Goal: Information Seeking & Learning: Learn about a topic

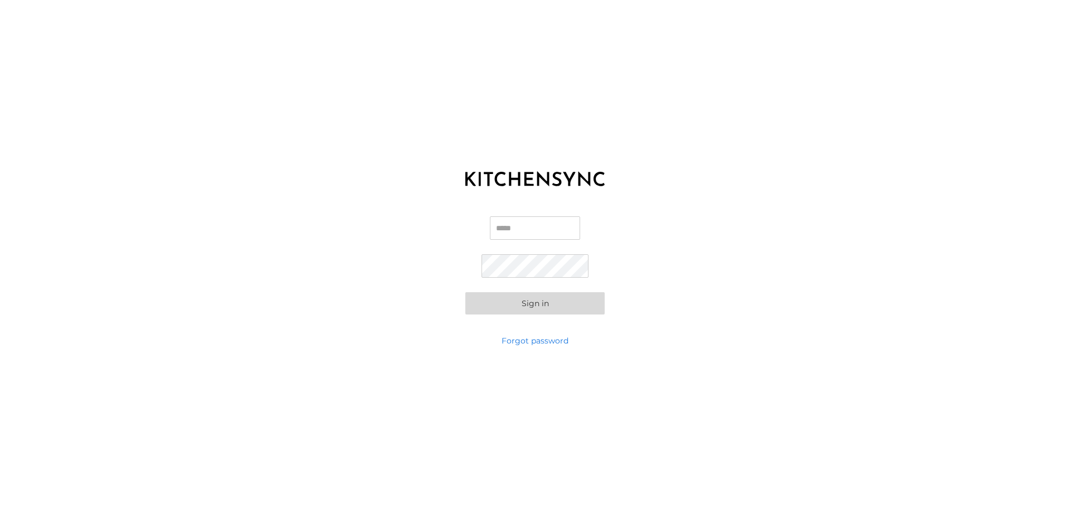
type input "**********"
click at [545, 307] on button "Sign in" at bounding box center [534, 303] width 139 height 22
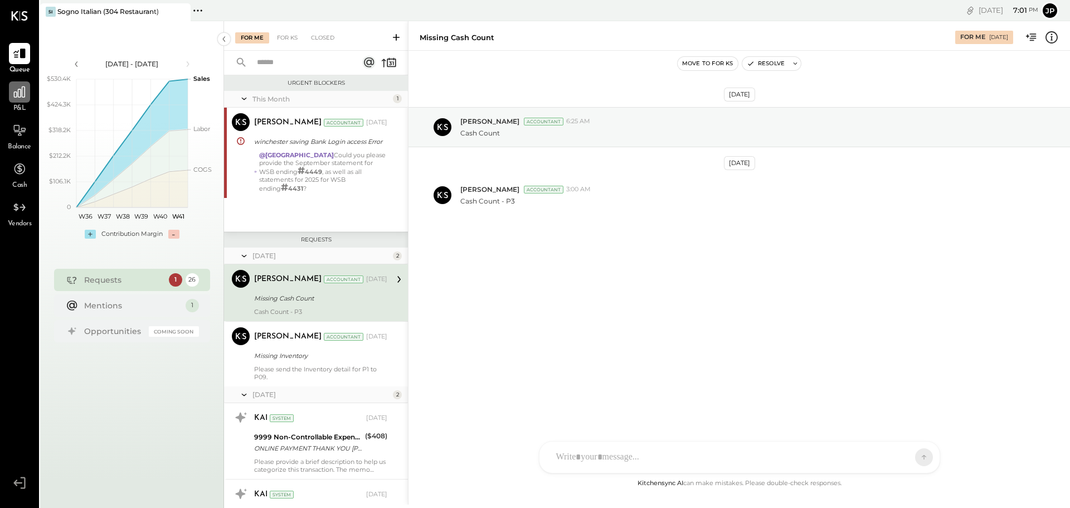
click at [21, 86] on icon at bounding box center [19, 92] width 14 height 14
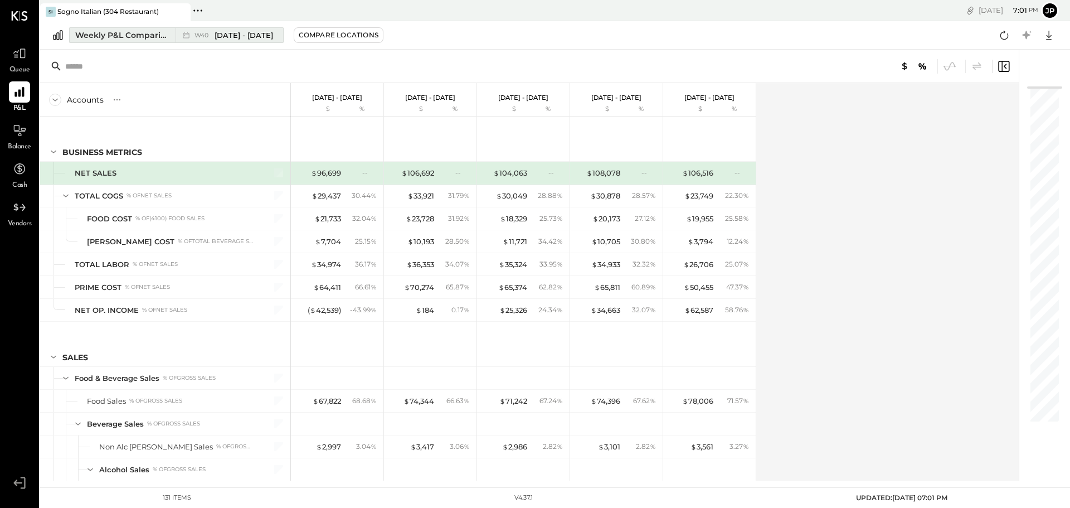
click at [130, 42] on button "Weekly P&L Comparison W40 [DATE] - [DATE]" at bounding box center [176, 35] width 214 height 16
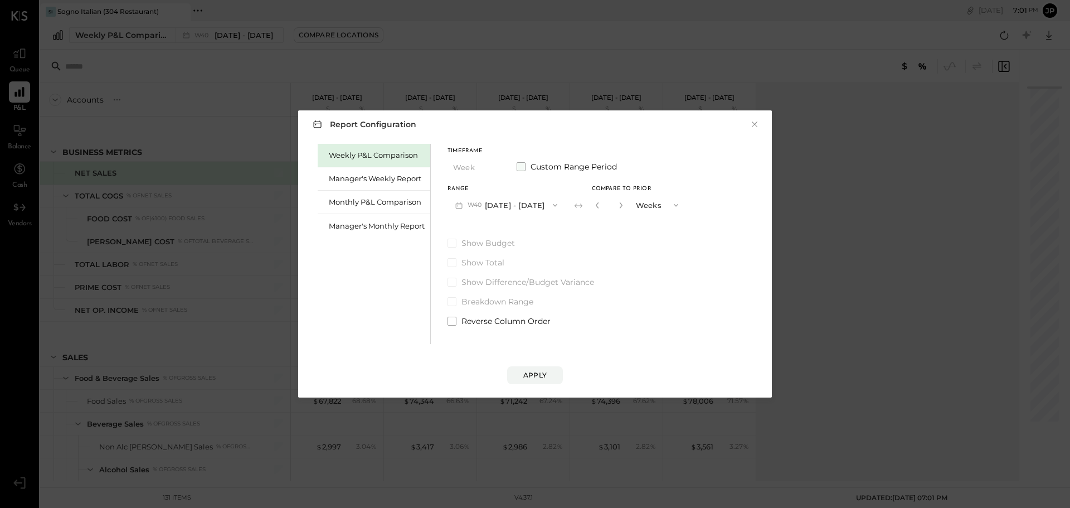
click at [550, 164] on span "Custom Range Period" at bounding box center [573, 166] width 86 height 11
click at [466, 205] on button "[DATE]" at bounding box center [480, 204] width 66 height 21
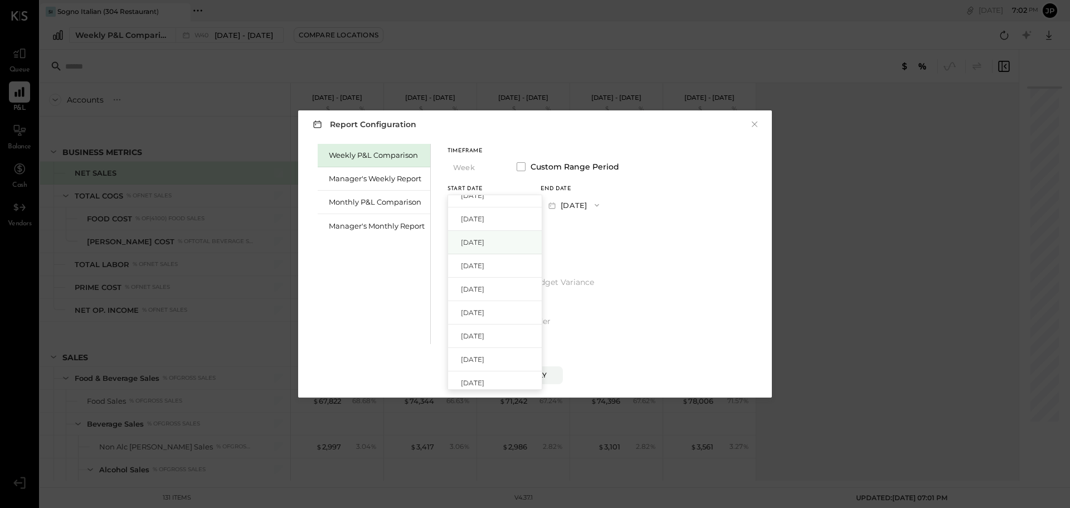
click at [500, 241] on div "[DATE]" at bounding box center [495, 242] width 94 height 23
click at [599, 204] on button "[DATE]" at bounding box center [573, 204] width 66 height 21
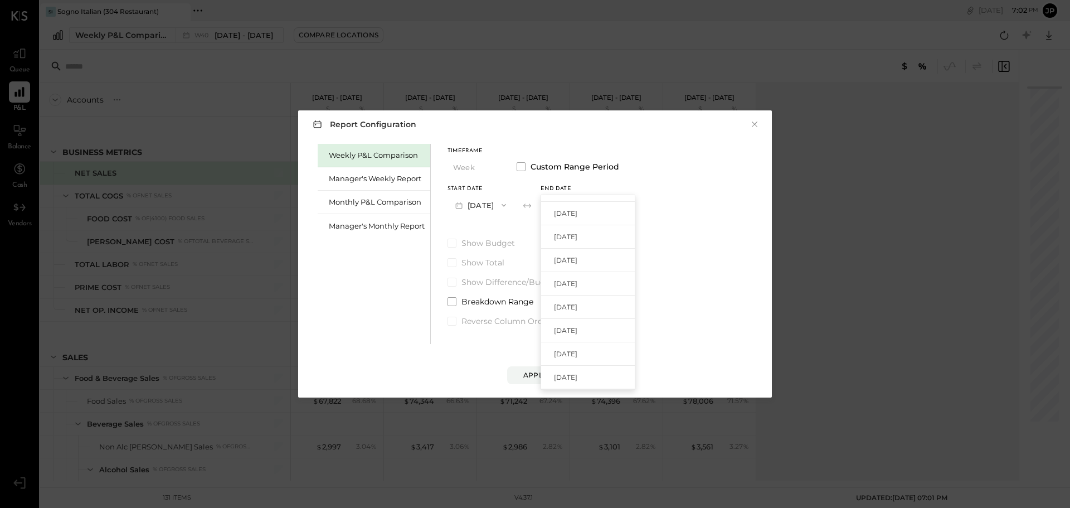
scroll to position [891, 0]
click at [611, 256] on div "[DATE]" at bounding box center [588, 251] width 94 height 23
click at [543, 372] on div "Apply" at bounding box center [534, 374] width 23 height 9
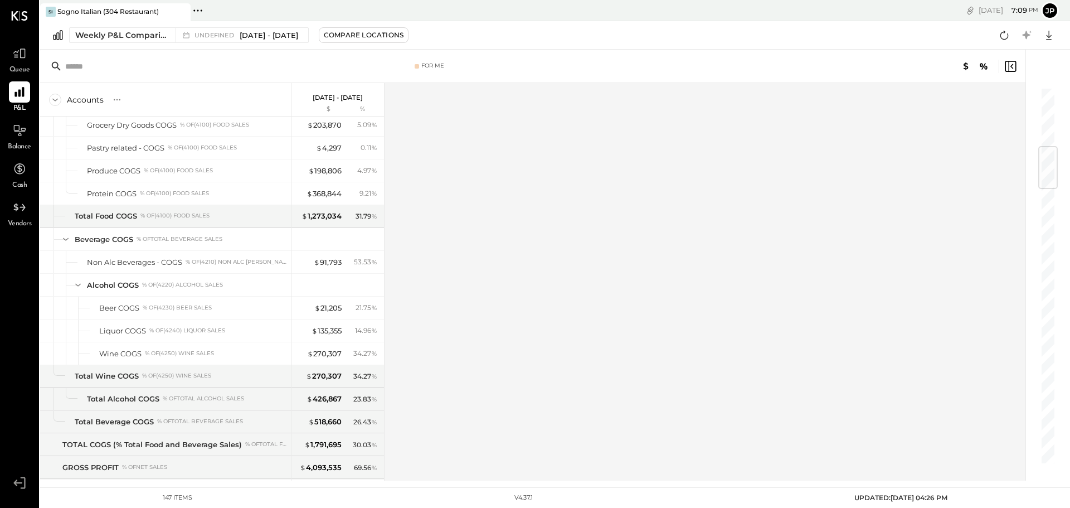
scroll to position [947, 0]
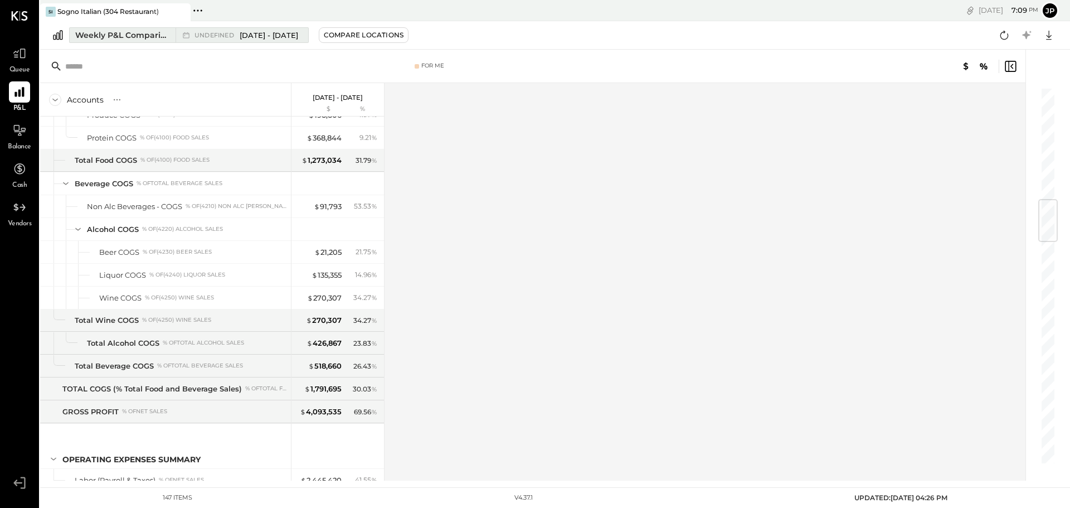
click at [105, 34] on div "Weekly P&L Comparison" at bounding box center [122, 35] width 94 height 11
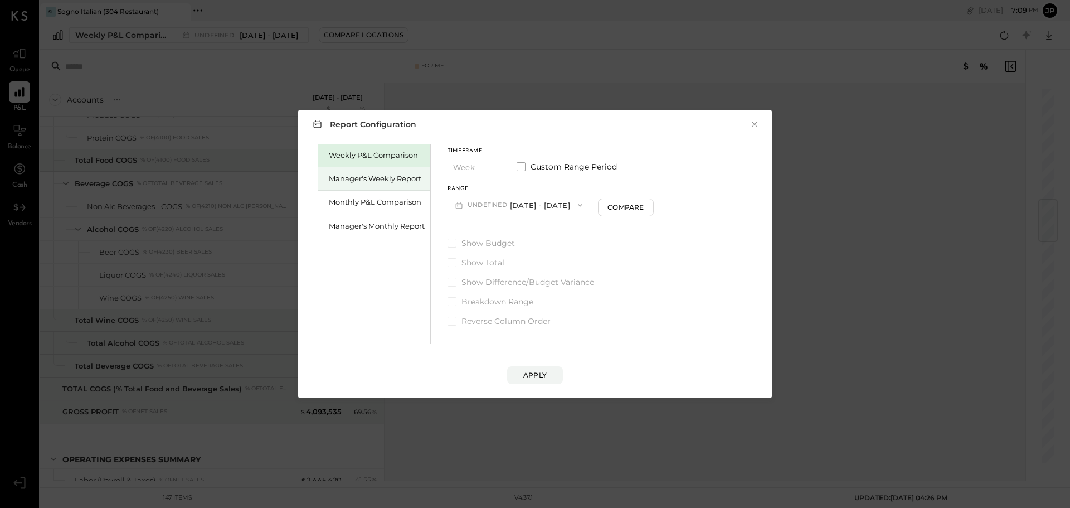
click at [357, 177] on div "Manager's Weekly Report" at bounding box center [377, 178] width 96 height 11
click at [597, 205] on div "Compare" at bounding box center [599, 206] width 36 height 9
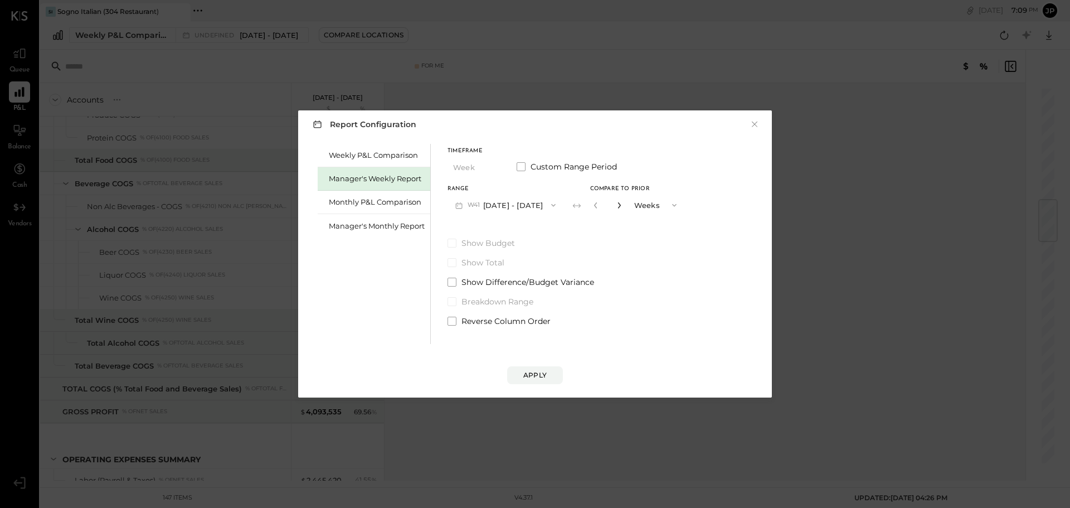
click at [617, 204] on icon "button" at bounding box center [619, 205] width 7 height 7
type input "*"
click at [543, 369] on button "Apply" at bounding box center [535, 375] width 56 height 18
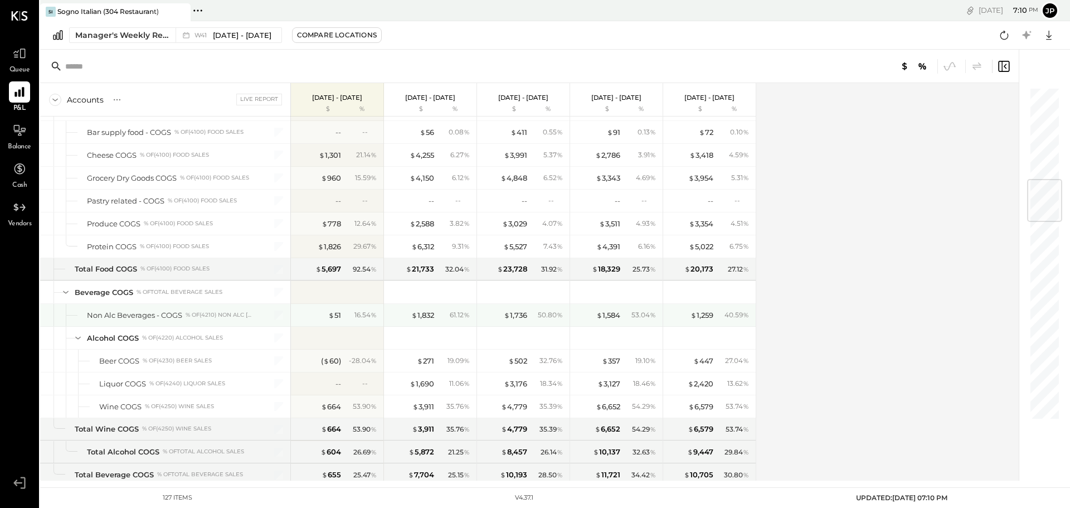
scroll to position [780, 0]
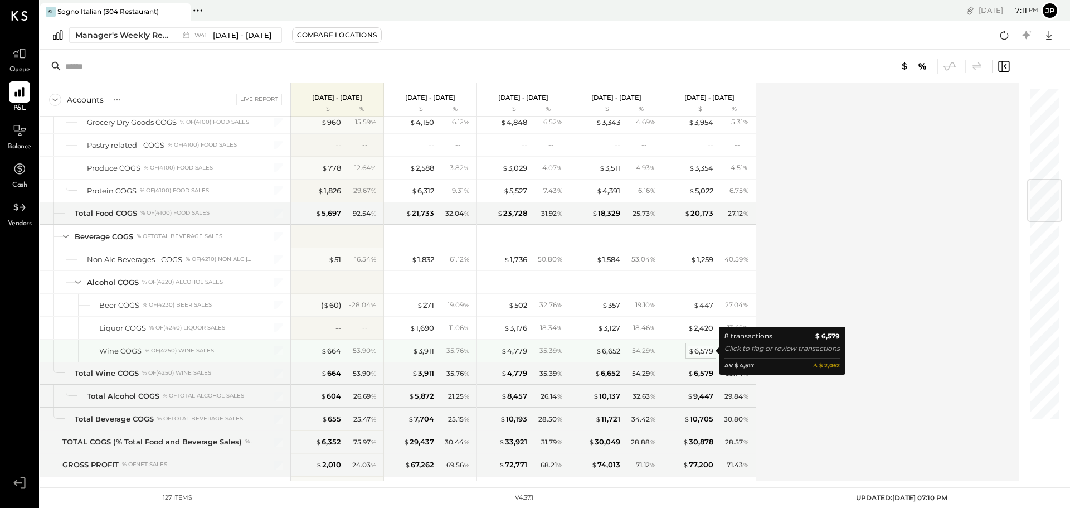
click at [704, 349] on div "$ 6,579" at bounding box center [700, 350] width 25 height 11
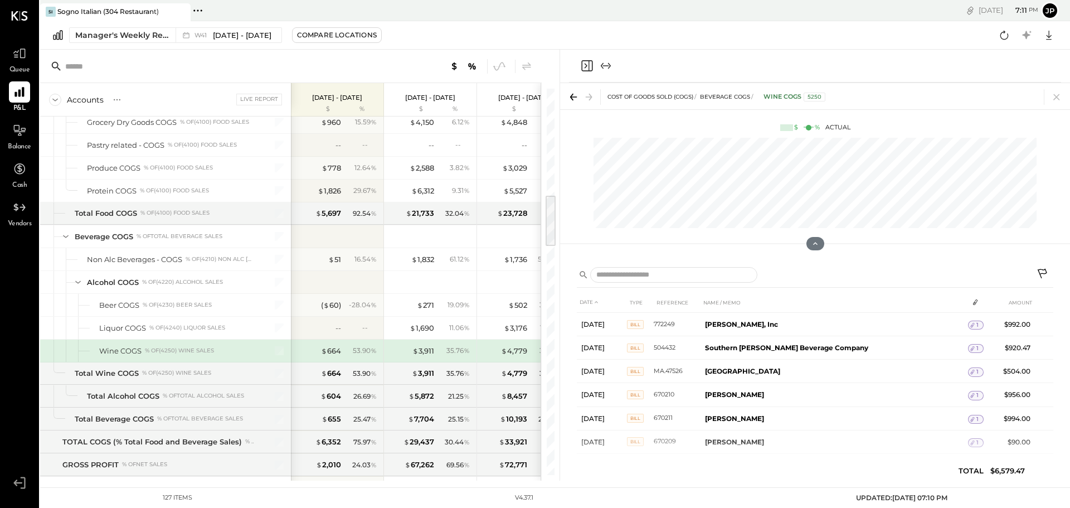
click at [676, 58] on div at bounding box center [815, 66] width 492 height 33
click at [587, 67] on icon "Close panel" at bounding box center [586, 65] width 13 height 13
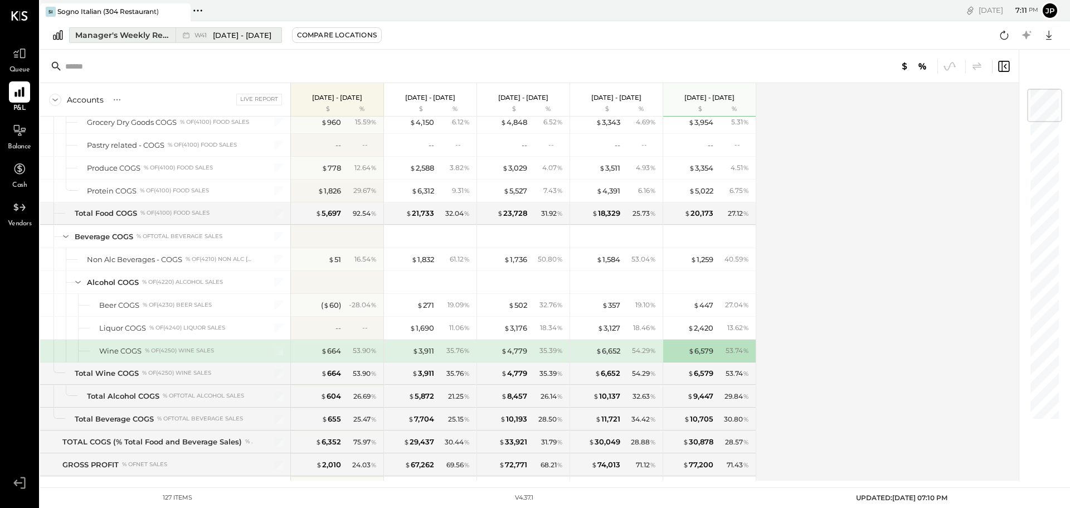
click at [241, 35] on span "[DATE] - [DATE]" at bounding box center [242, 35] width 58 height 11
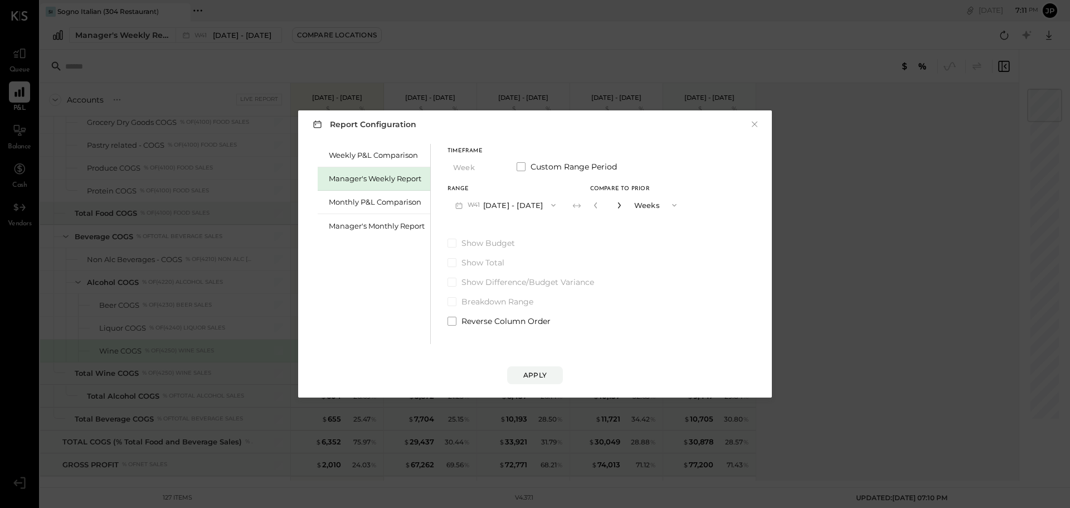
click at [617, 204] on icon "button" at bounding box center [618, 205] width 3 height 6
click at [617, 206] on icon "button" at bounding box center [618, 205] width 3 height 6
type input "*"
click at [538, 369] on button "Apply" at bounding box center [535, 375] width 56 height 18
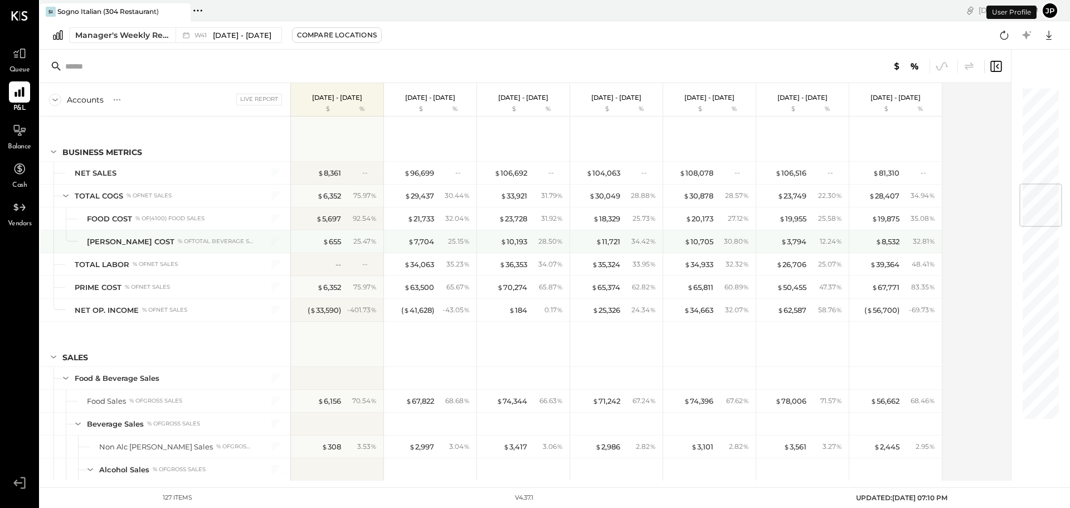
scroll to position [821, 0]
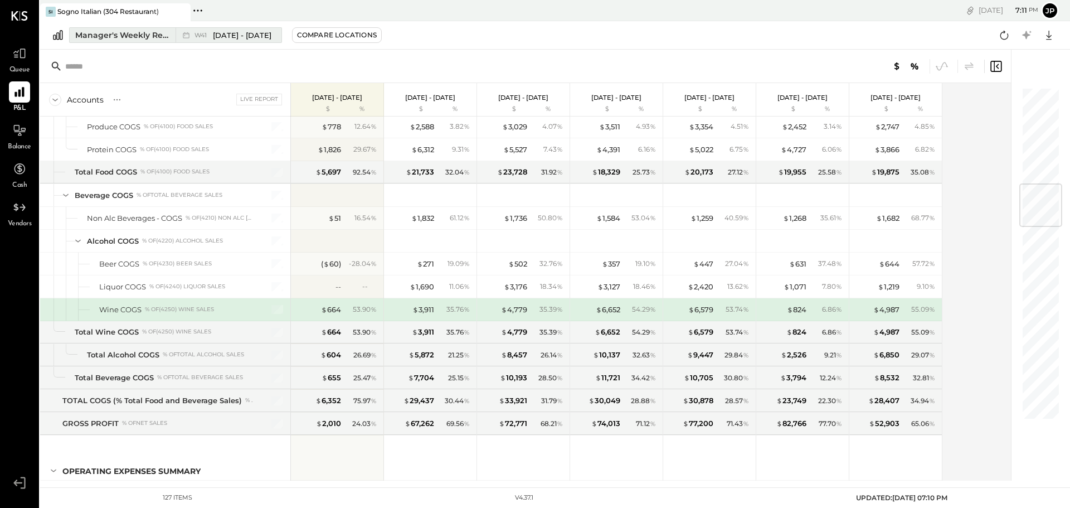
click at [238, 37] on span "[DATE] - [DATE]" at bounding box center [242, 35] width 58 height 11
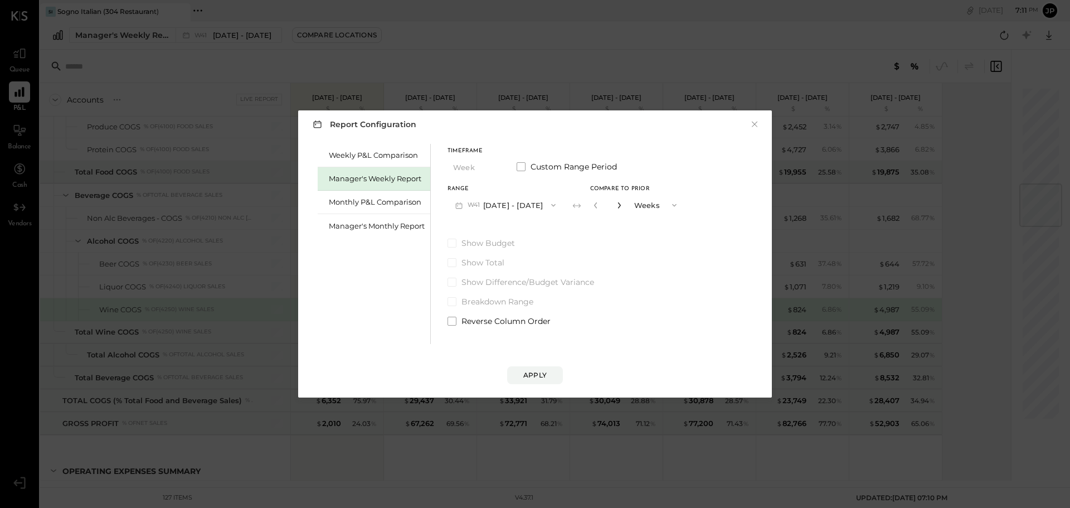
click at [616, 202] on icon "button" at bounding box center [619, 205] width 7 height 7
type input "*"
click at [537, 374] on div "Apply" at bounding box center [534, 374] width 23 height 9
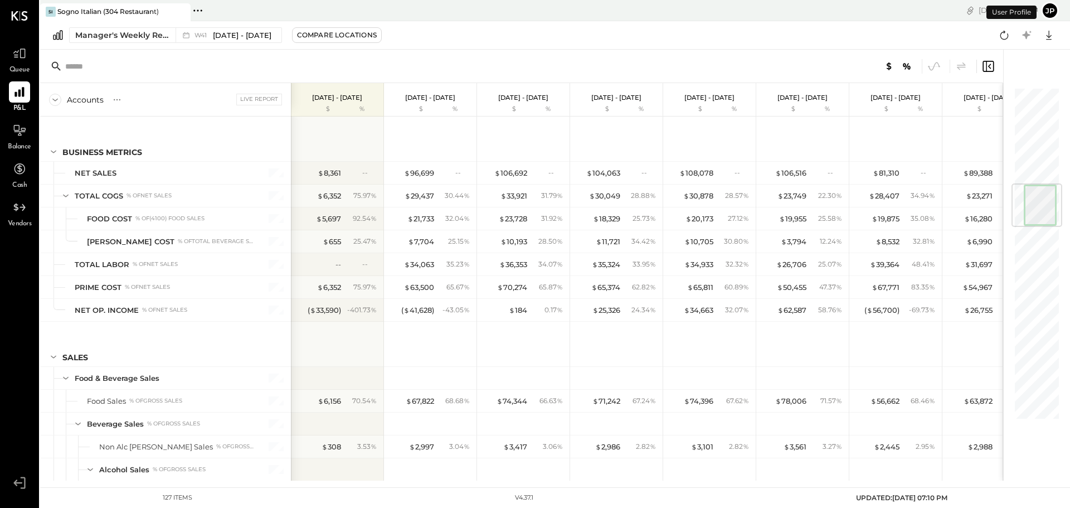
scroll to position [821, 0]
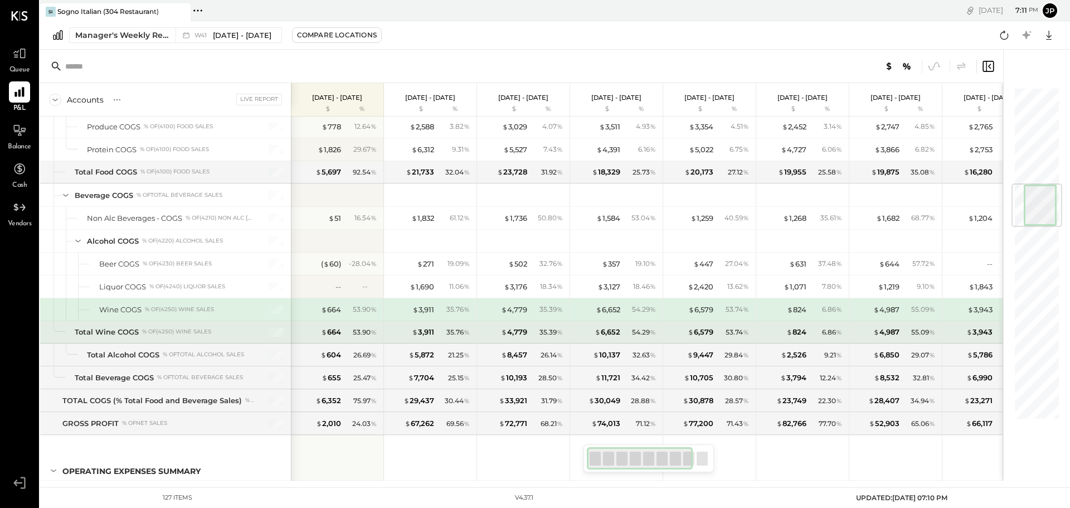
click at [372, 334] on span "%" at bounding box center [373, 331] width 6 height 9
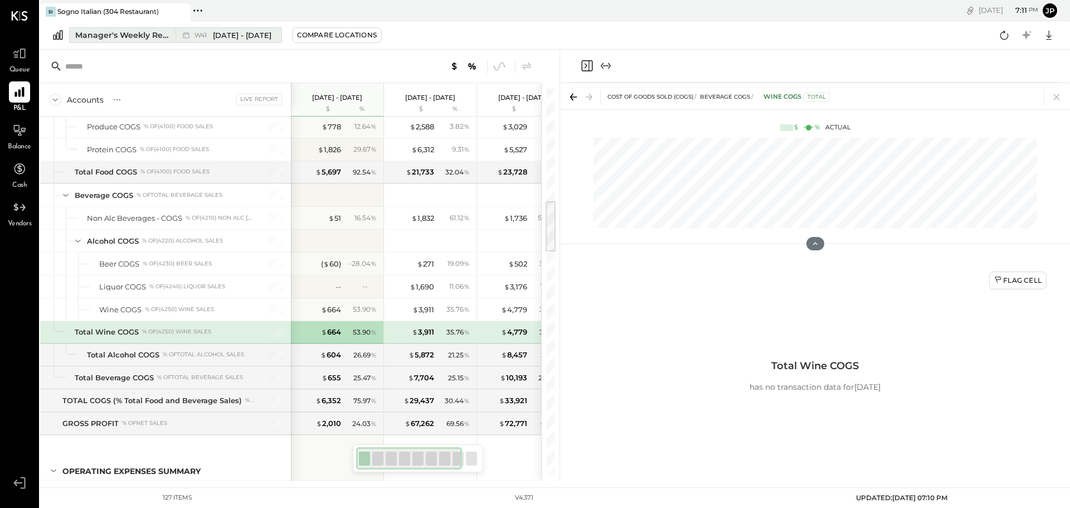
click at [250, 35] on span "[DATE] - [DATE]" at bounding box center [242, 35] width 58 height 11
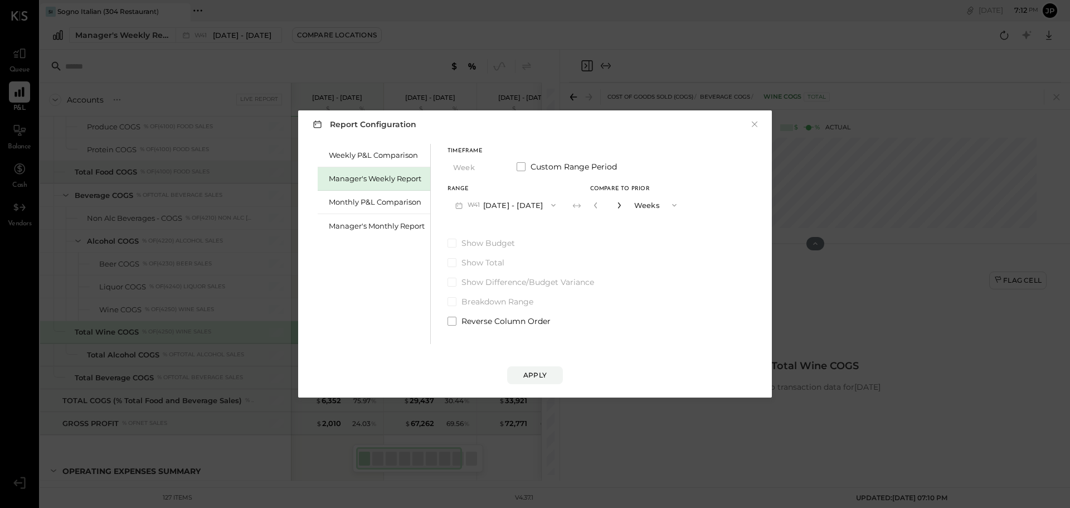
click at [616, 206] on icon "button" at bounding box center [619, 205] width 7 height 7
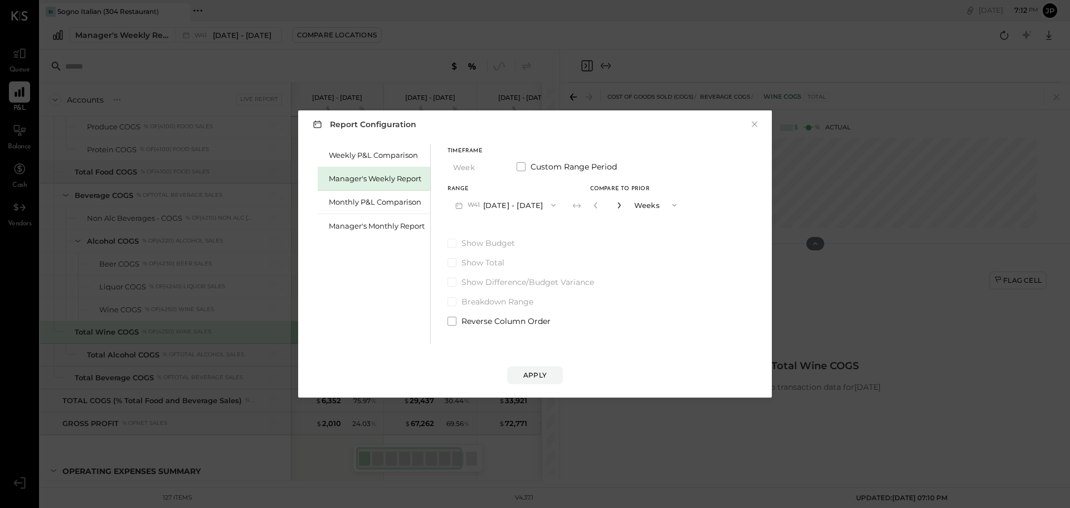
type input "**"
click at [542, 378] on div "Apply" at bounding box center [534, 374] width 23 height 9
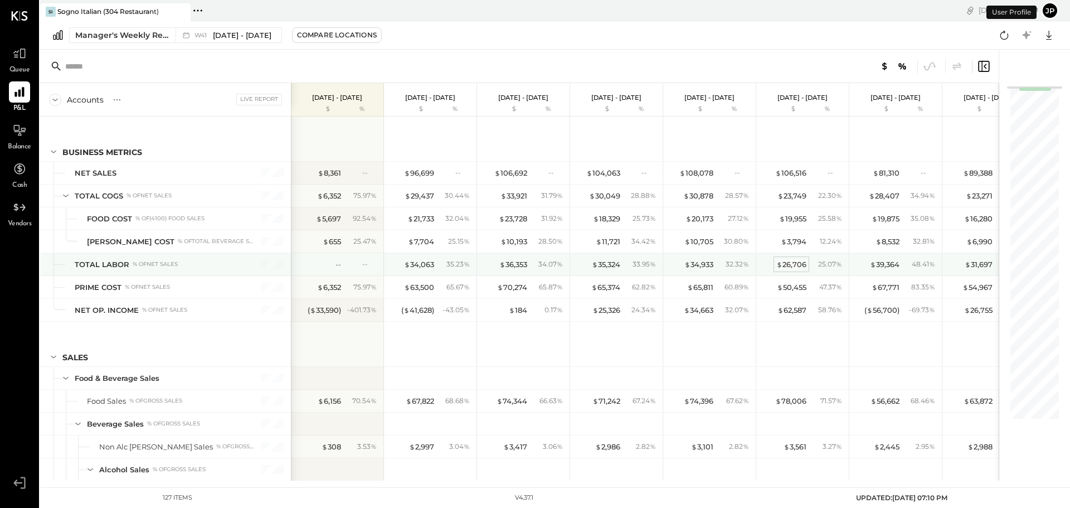
scroll to position [844, 0]
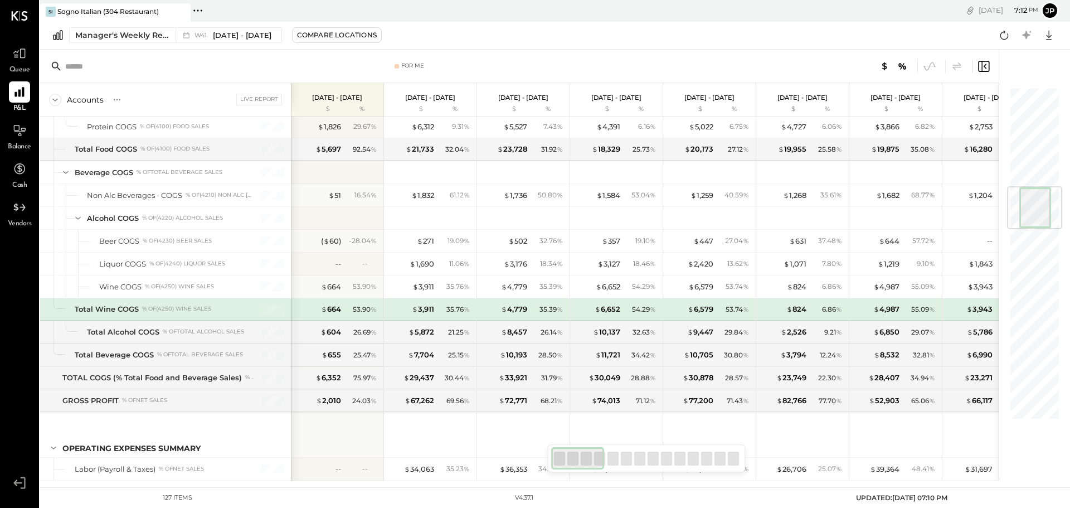
click at [984, 65] on icon at bounding box center [983, 66] width 13 height 13
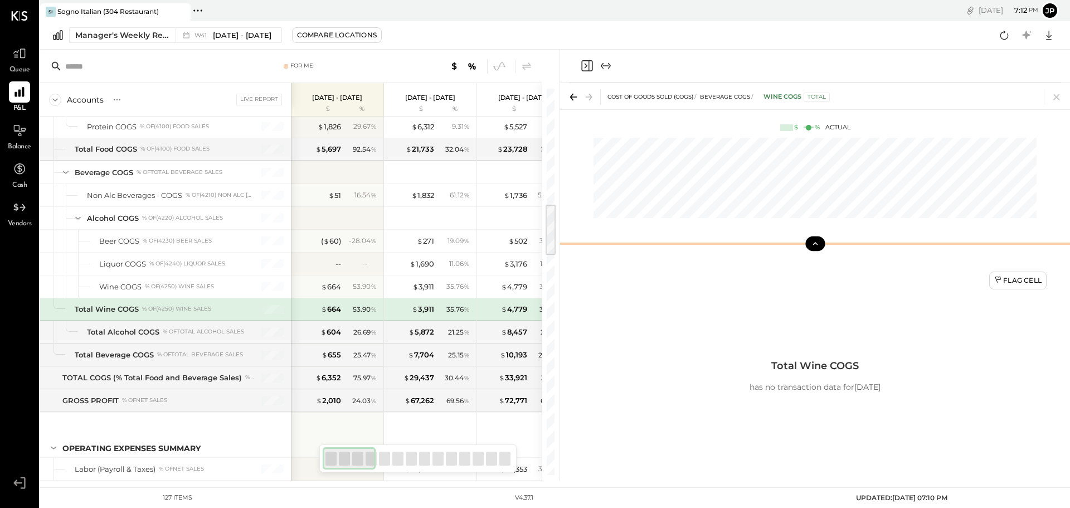
click at [812, 242] on icon at bounding box center [815, 243] width 10 height 10
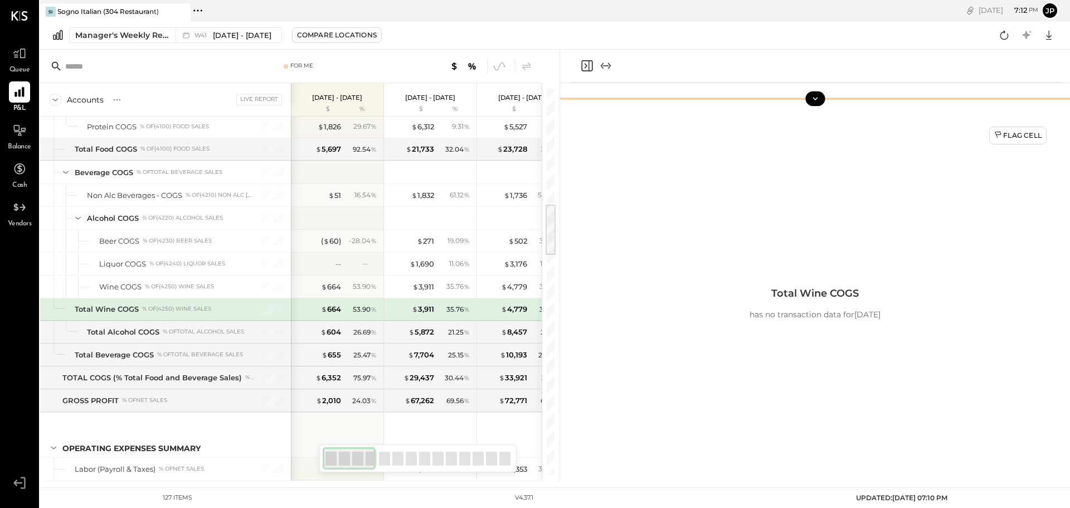
click at [811, 103] on icon at bounding box center [815, 99] width 10 height 10
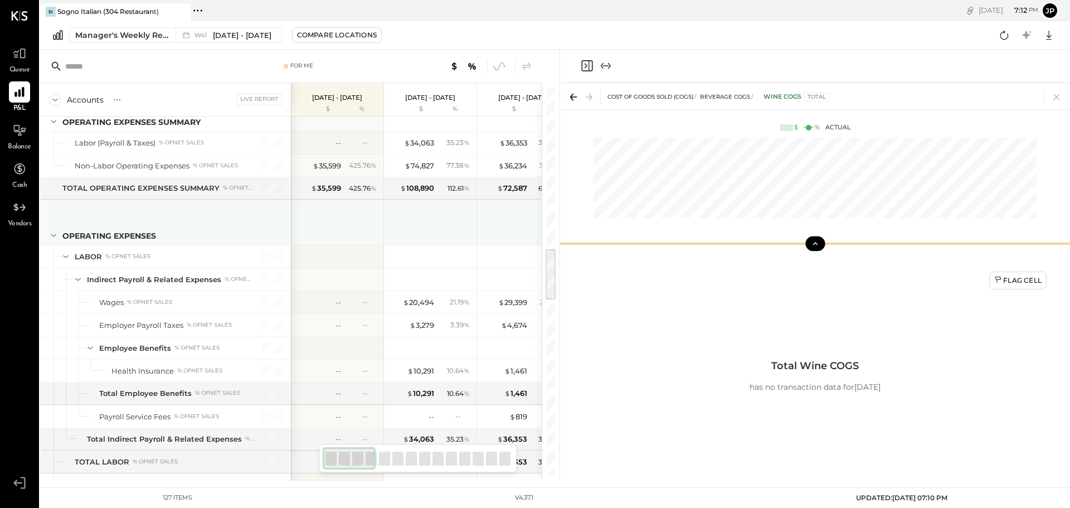
scroll to position [1226, 0]
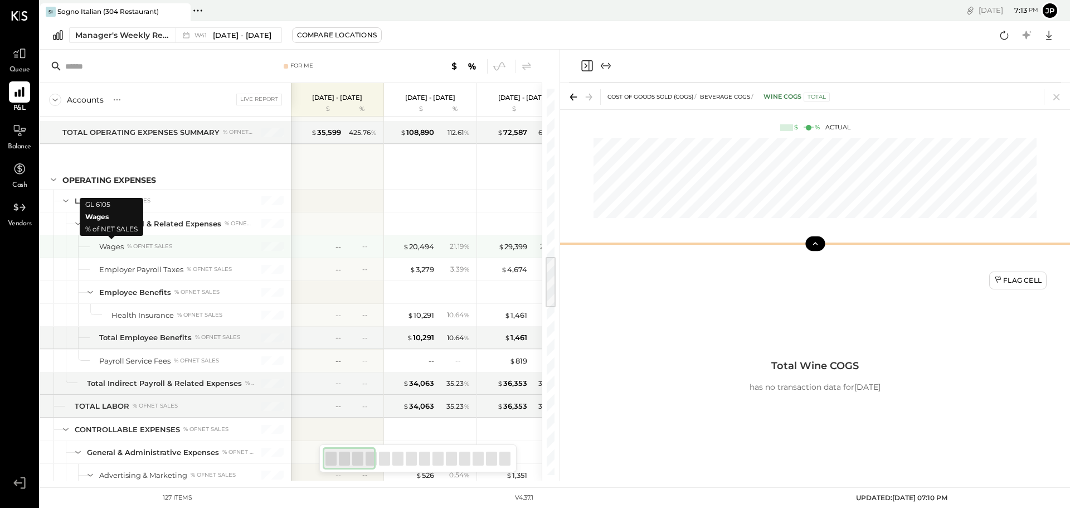
click at [114, 247] on div "Wages" at bounding box center [111, 246] width 25 height 11
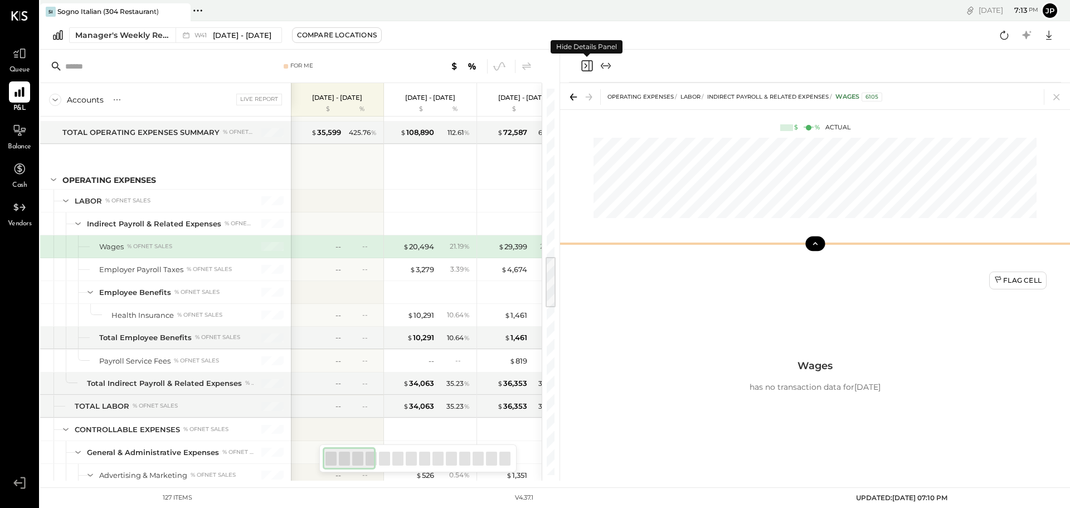
click at [585, 66] on icon "Close panel" at bounding box center [586, 65] width 13 height 13
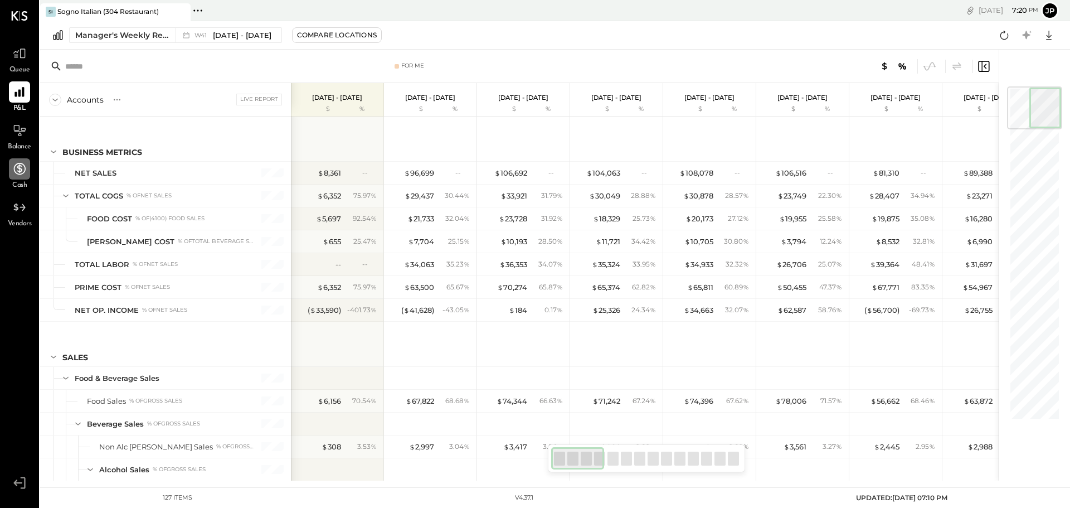
click at [24, 165] on icon at bounding box center [20, 169] width 12 height 12
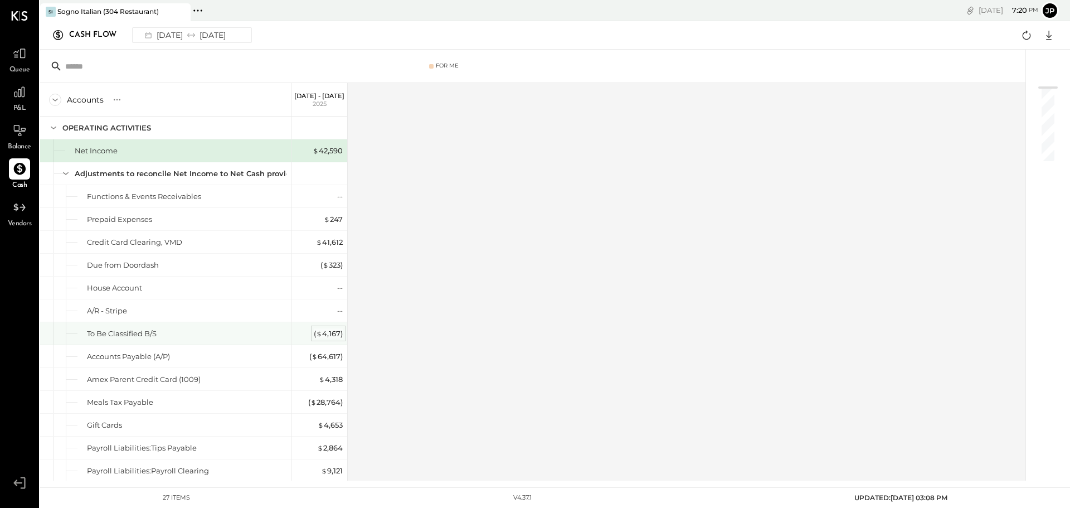
click at [330, 333] on div "( $ 4,167 )" at bounding box center [328, 333] width 29 height 11
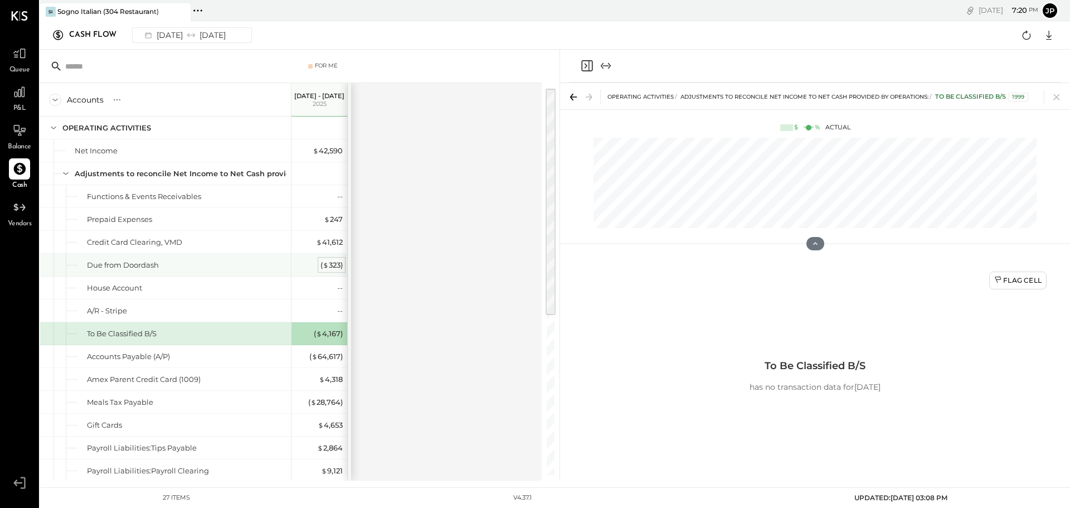
click at [324, 263] on span "$" at bounding box center [326, 264] width 6 height 9
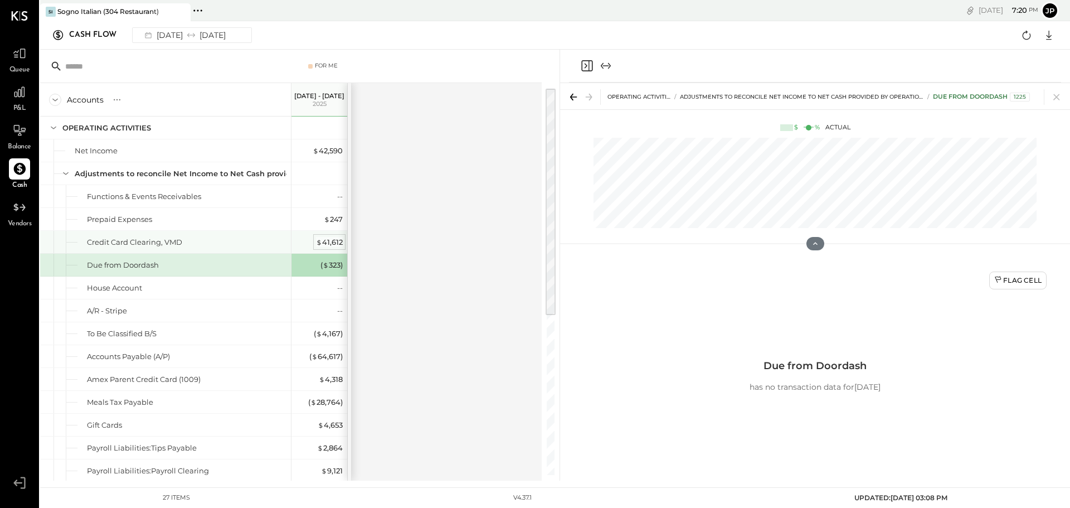
click at [333, 238] on div "$ 41,612" at bounding box center [329, 242] width 27 height 11
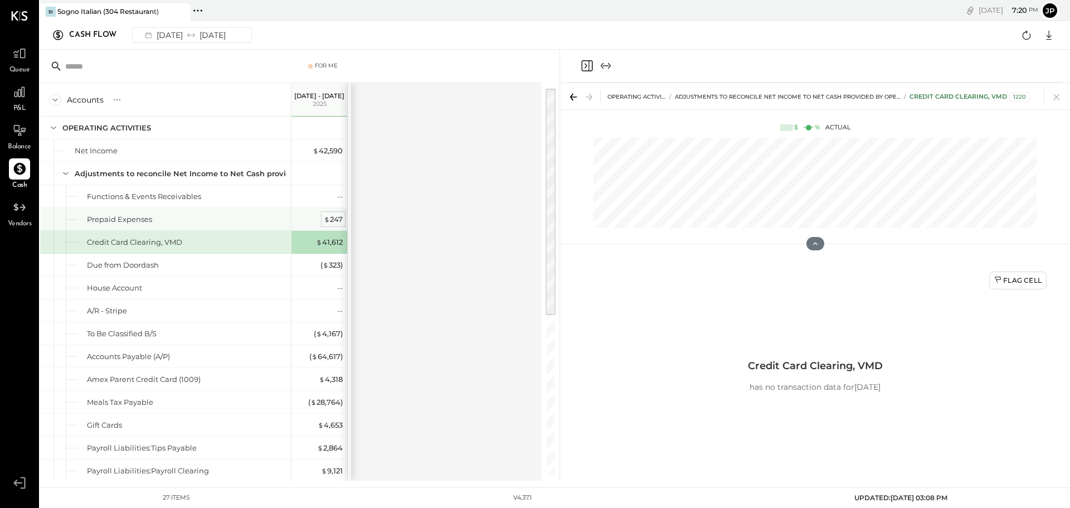
click at [329, 218] on span "$" at bounding box center [327, 218] width 6 height 9
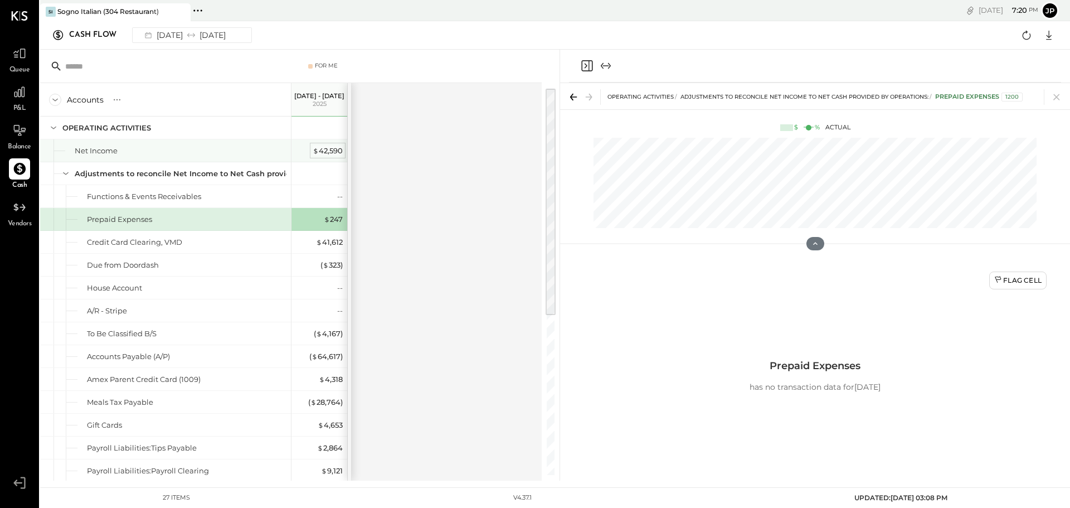
click at [329, 152] on div "$ 42,590" at bounding box center [328, 150] width 30 height 11
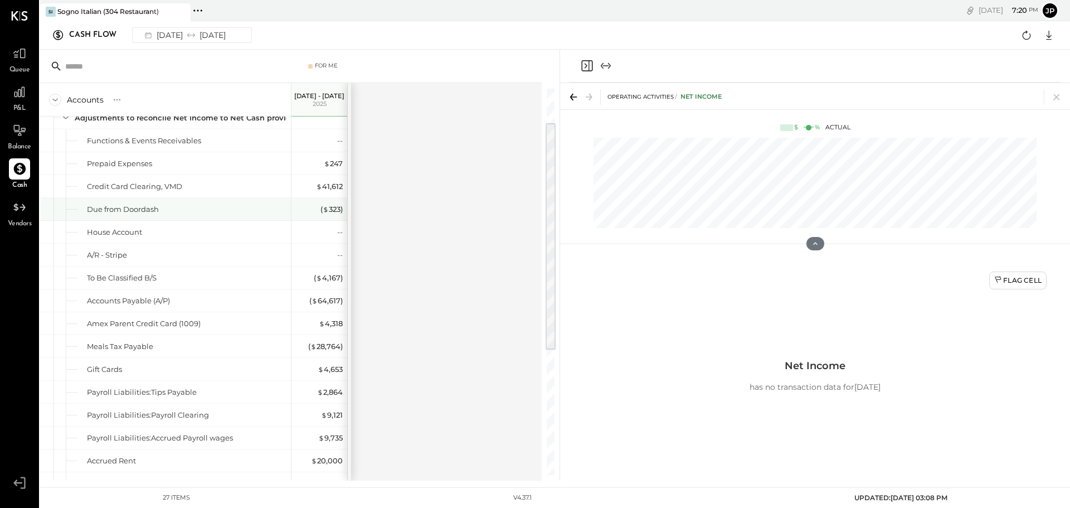
scroll to position [257, 0]
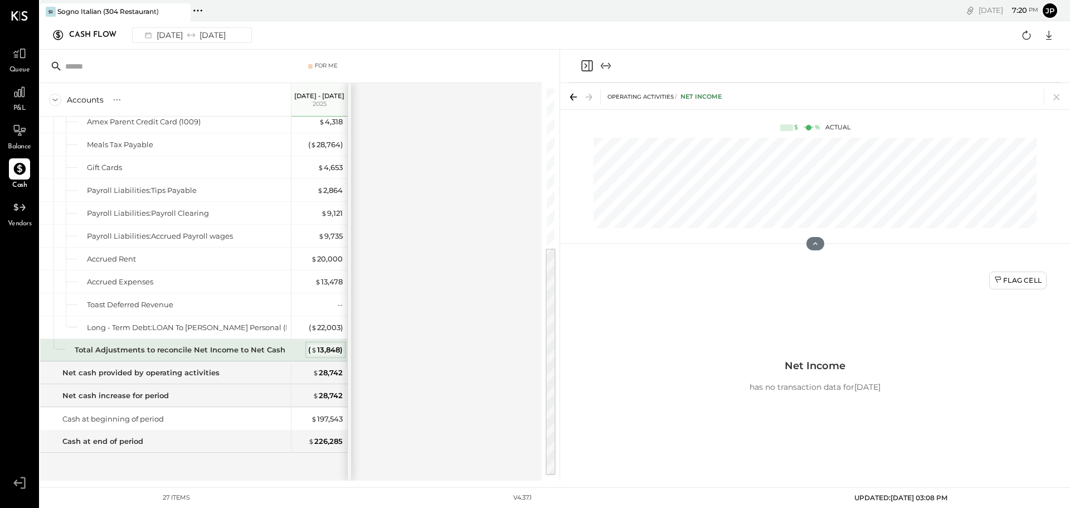
click at [315, 346] on span "$" at bounding box center [314, 349] width 6 height 9
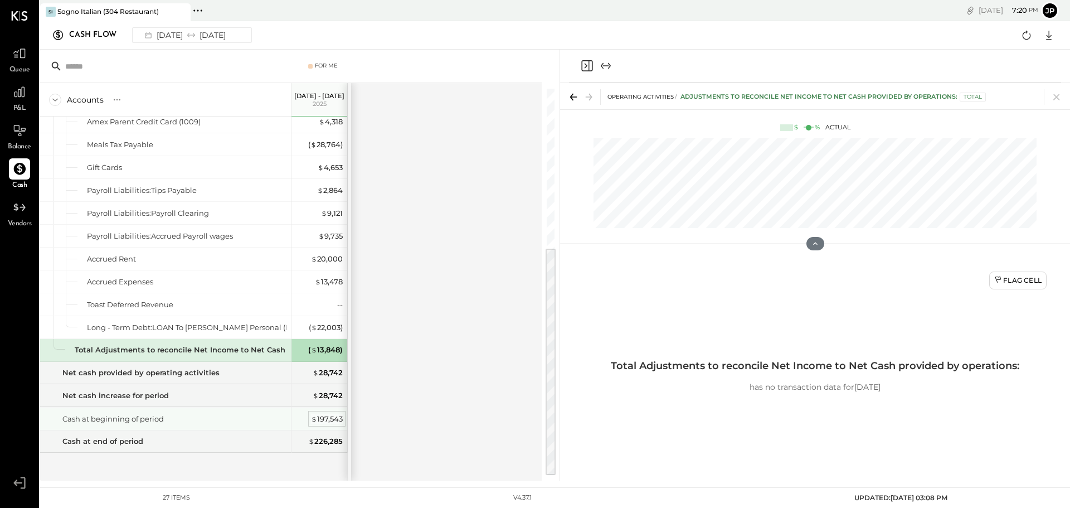
click at [331, 415] on div "$ 197,543" at bounding box center [327, 418] width 32 height 11
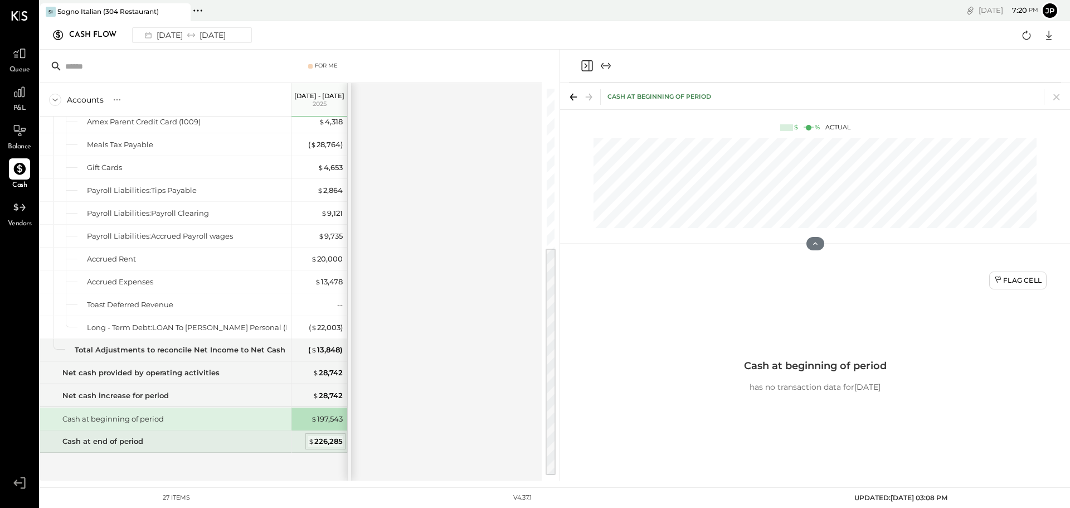
click at [326, 437] on div "$ 226,285" at bounding box center [325, 441] width 35 height 11
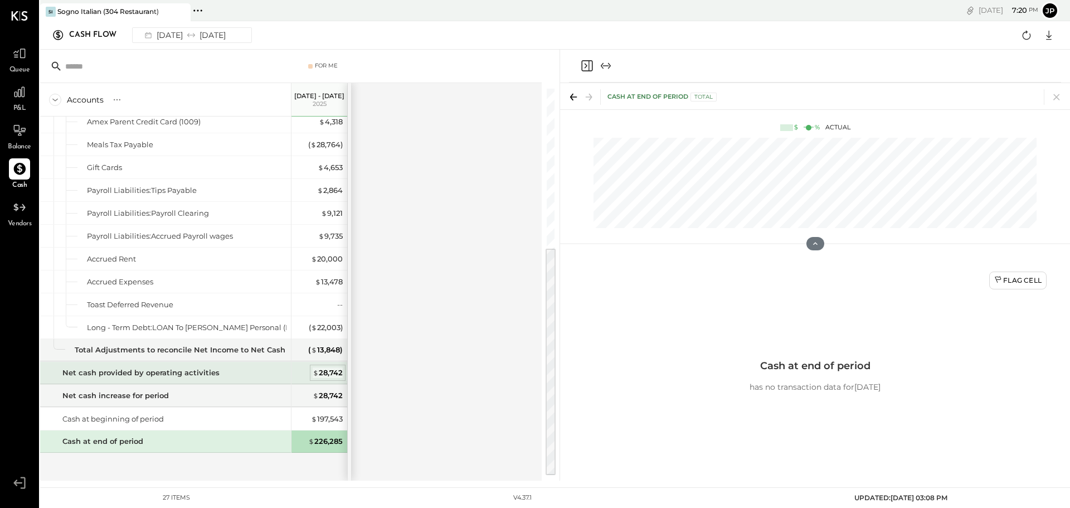
click at [326, 371] on div "$ 28,742" at bounding box center [328, 372] width 30 height 11
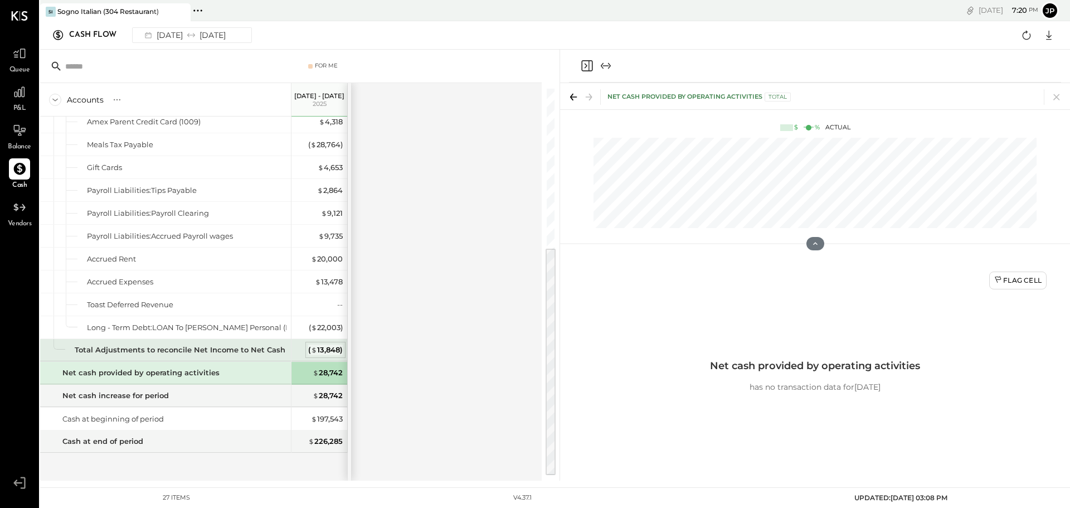
click at [337, 346] on div "( $ 13,848 )" at bounding box center [325, 349] width 35 height 11
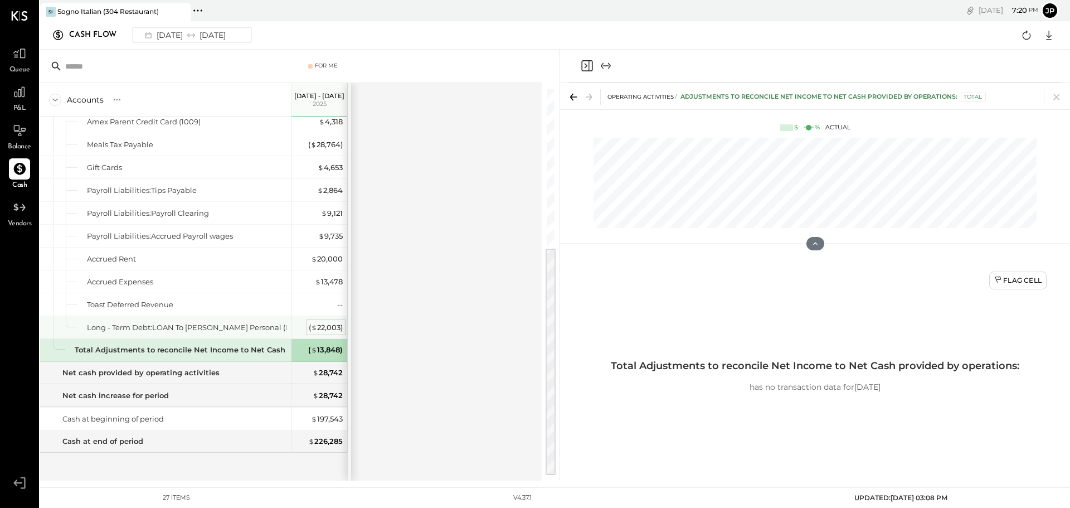
click at [335, 325] on div "( $ 22,003 )" at bounding box center [326, 327] width 34 height 11
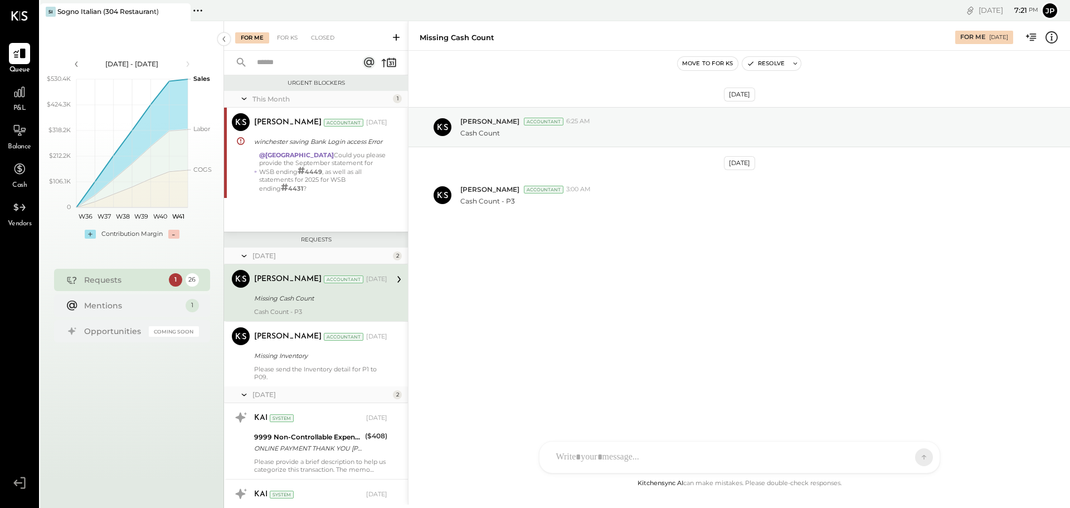
click at [1047, 8] on button "jp" at bounding box center [1050, 11] width 18 height 18
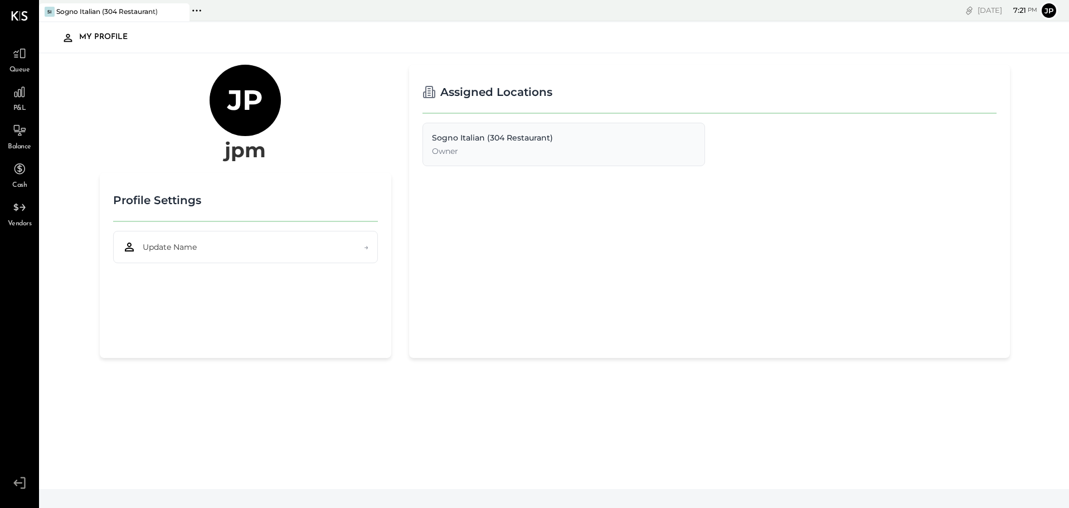
click at [500, 142] on div "Sogno Italian (304 Restaurant)" at bounding box center [564, 137] width 264 height 11
click at [447, 140] on div "Sogno Italian (304 Restaurant)" at bounding box center [564, 137] width 264 height 11
click at [199, 8] on icon at bounding box center [196, 10] width 14 height 14
click at [128, 93] on div "jp jpm" at bounding box center [245, 114] width 291 height 99
click at [22, 11] on div at bounding box center [19, 16] width 17 height 32
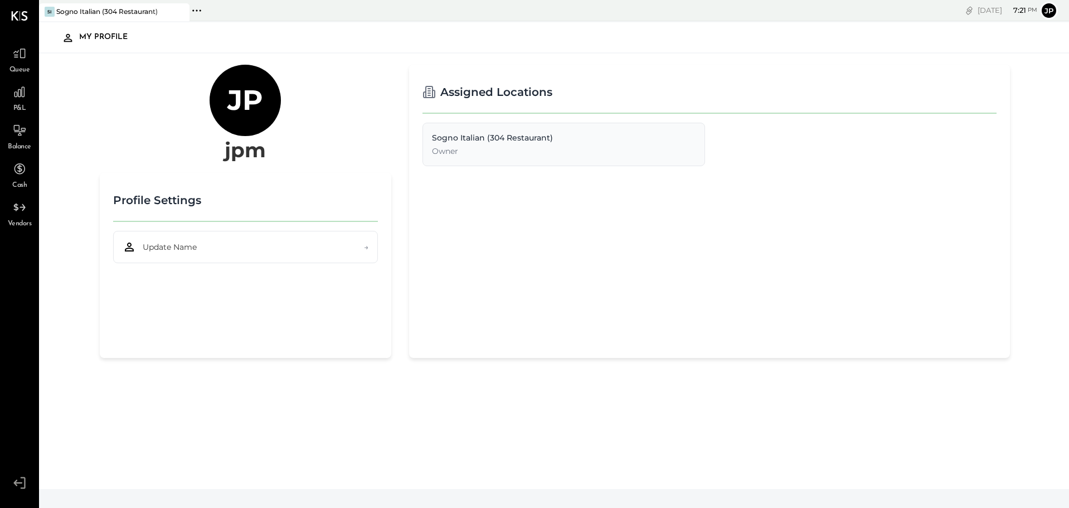
click at [20, 16] on icon at bounding box center [19, 15] width 17 height 9
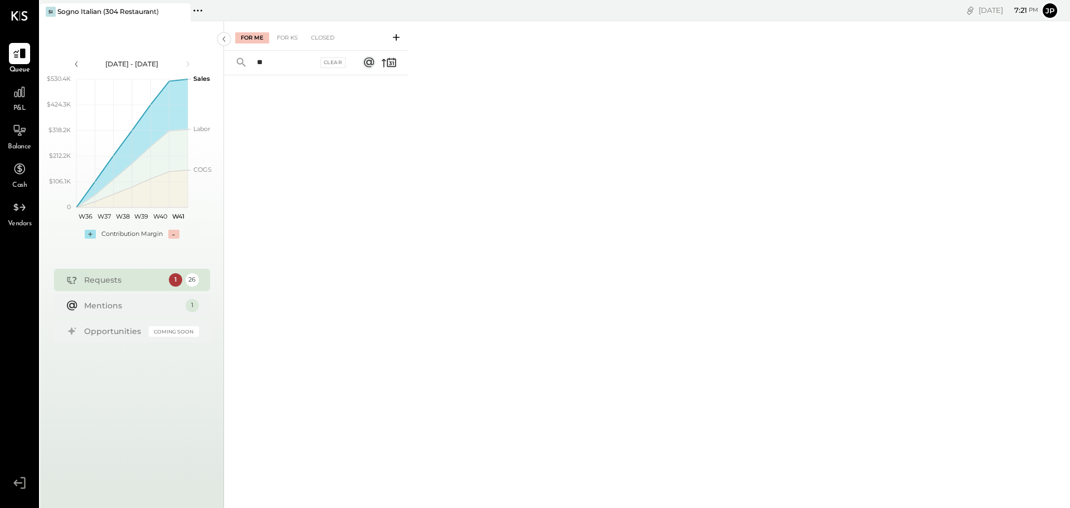
type input "*"
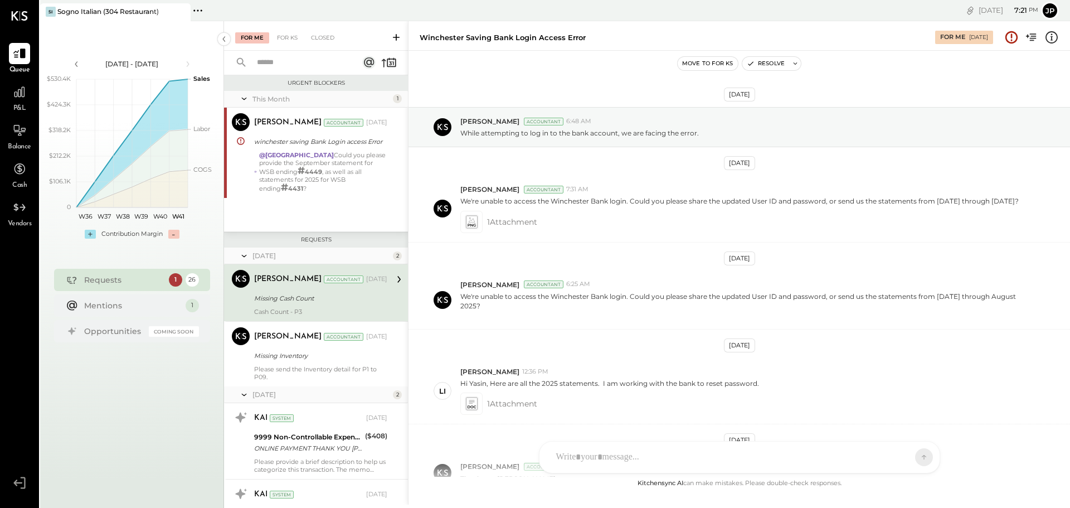
scroll to position [206, 0]
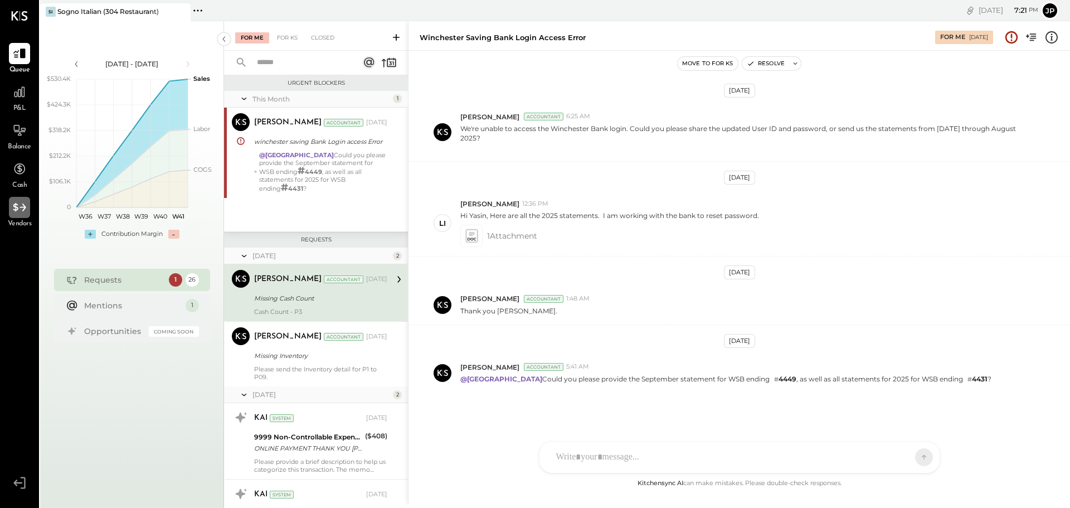
click at [16, 201] on icon at bounding box center [19, 207] width 14 height 14
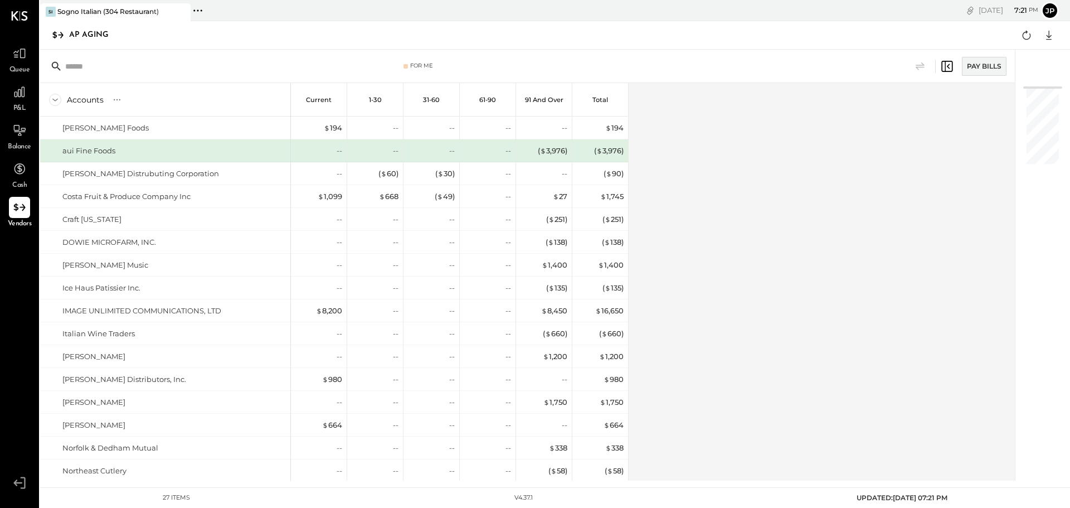
click at [978, 9] on div "Thu, Oct 9 7 : 21 pm" at bounding box center [1008, 10] width 60 height 11
click at [968, 11] on icon "copy link" at bounding box center [971, 10] width 6 height 6
click at [202, 7] on icon at bounding box center [198, 10] width 14 height 14
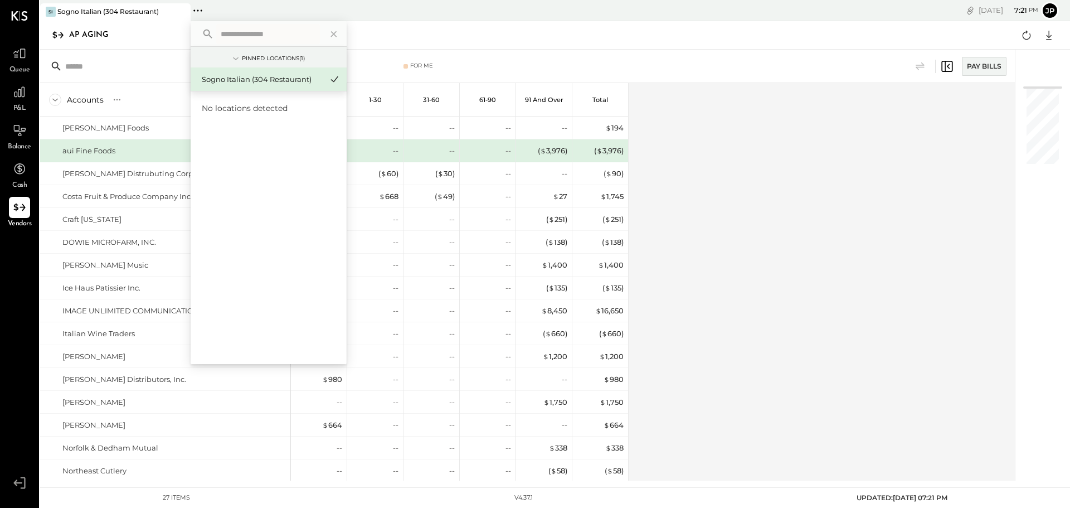
click at [202, 7] on icon at bounding box center [198, 10] width 14 height 14
click at [23, 16] on icon at bounding box center [20, 15] width 16 height 9
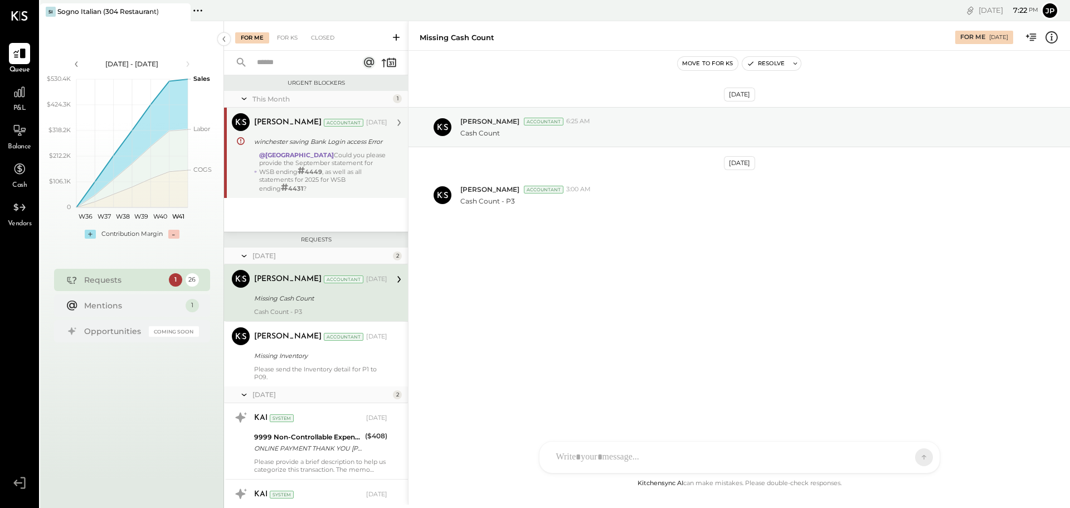
click at [381, 159] on div "@lidia Could you please provide the September statement for WSB ending # 4449 ,…" at bounding box center [323, 171] width 128 height 41
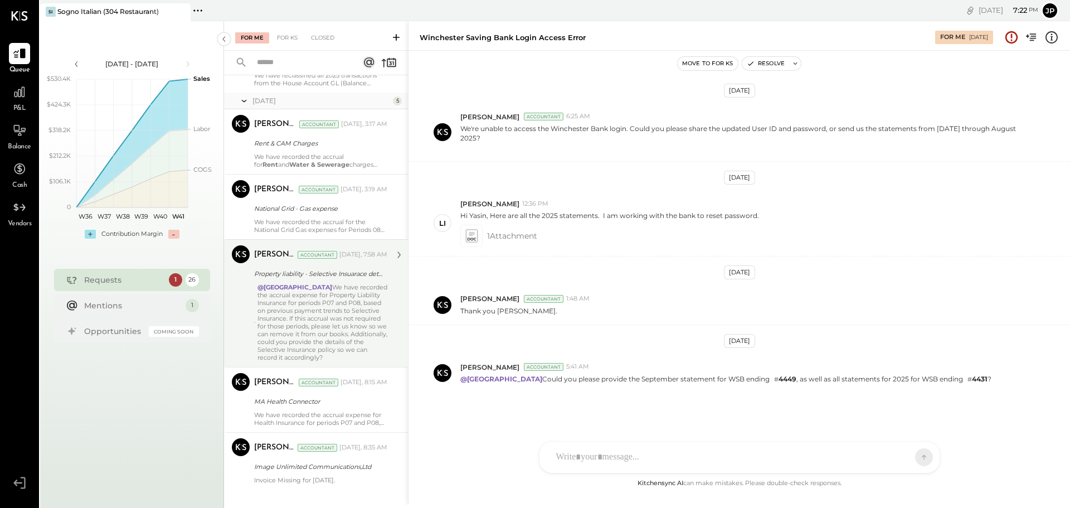
scroll to position [1672, 0]
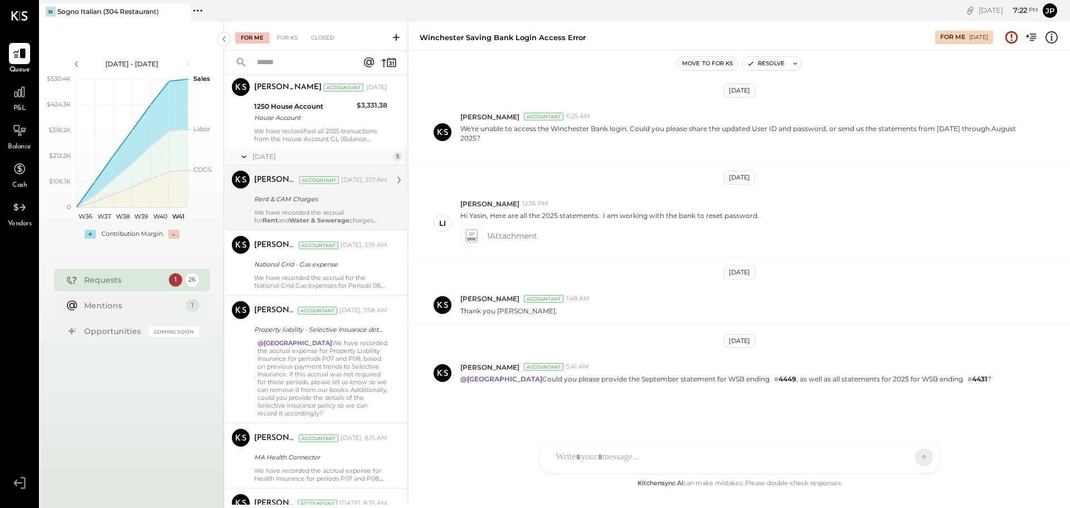
click at [348, 208] on div "We have recorded the accrual for Rent and Water & Sewerage charges from P4 to P…" at bounding box center [320, 216] width 133 height 16
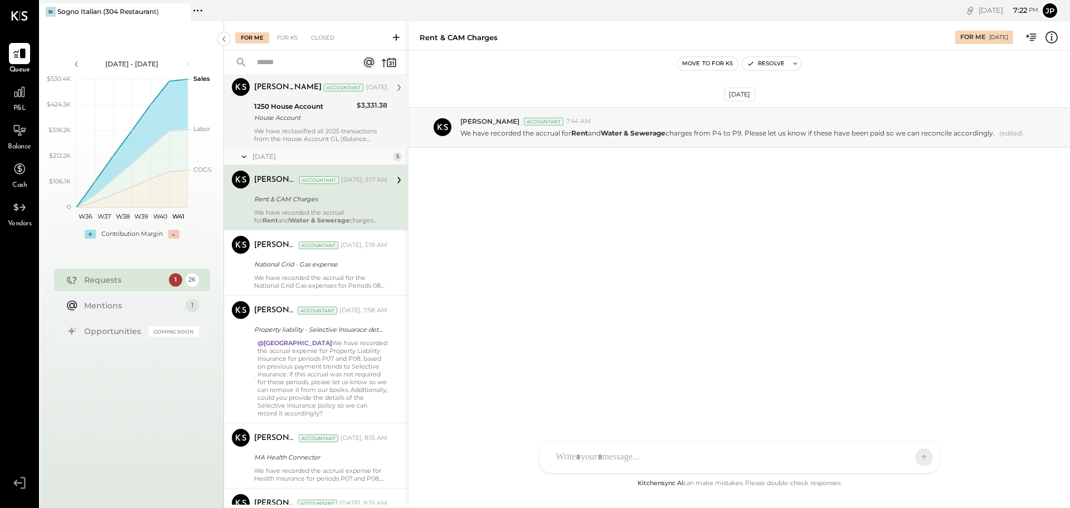
click at [324, 127] on div "We have reclassified all 2025 transactions from the House Account GL (Balance S…" at bounding box center [320, 135] width 133 height 16
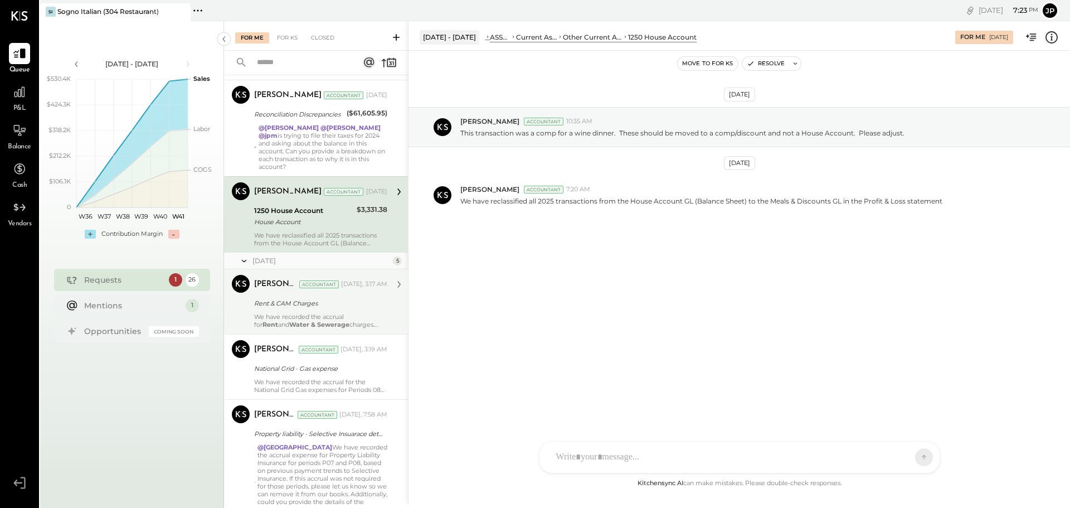
scroll to position [1561, 0]
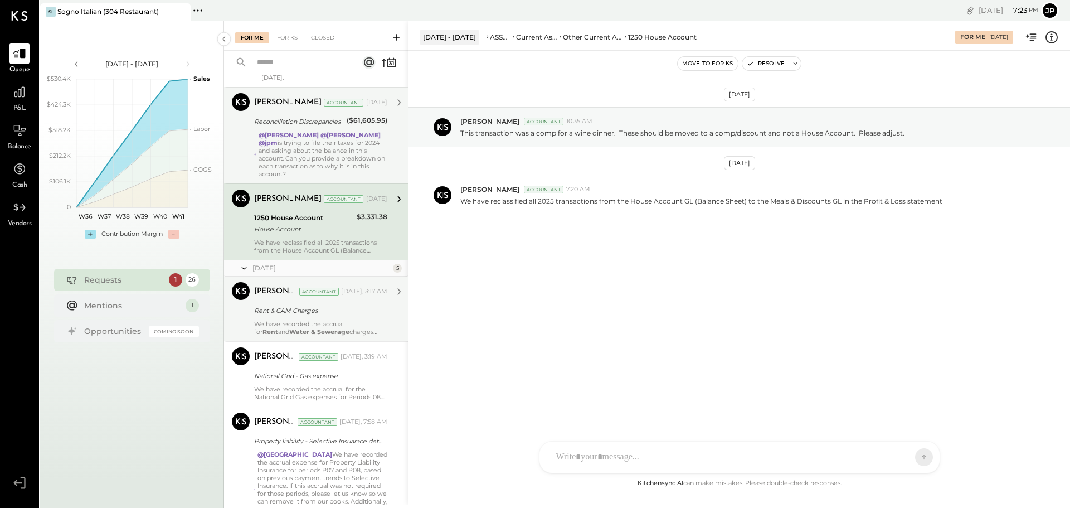
click at [342, 149] on div "@Yasin Shabhai @Tarang Padia @jpm is trying to file their taxes for 2024 and as…" at bounding box center [323, 154] width 129 height 47
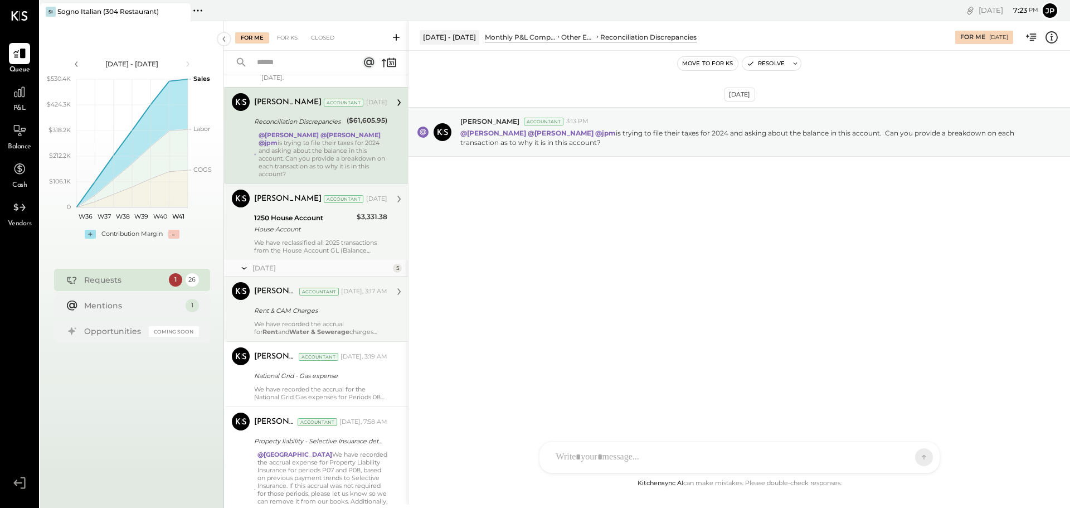
click at [333, 303] on div "Yasin Shabhai Accountant Yesterday, 3:17 AM Rent & CAM Charges We have recorded…" at bounding box center [320, 308] width 133 height 53
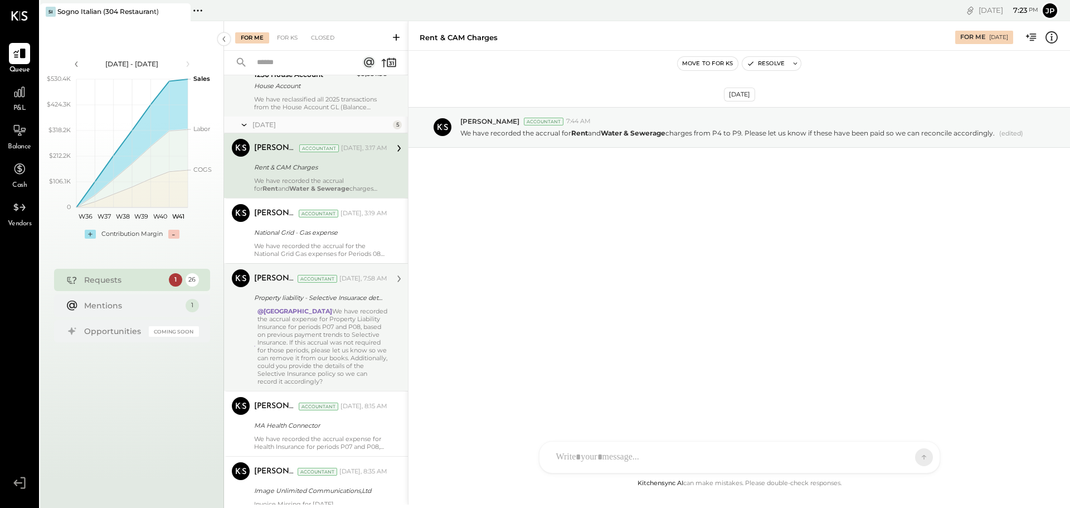
scroll to position [1728, 0]
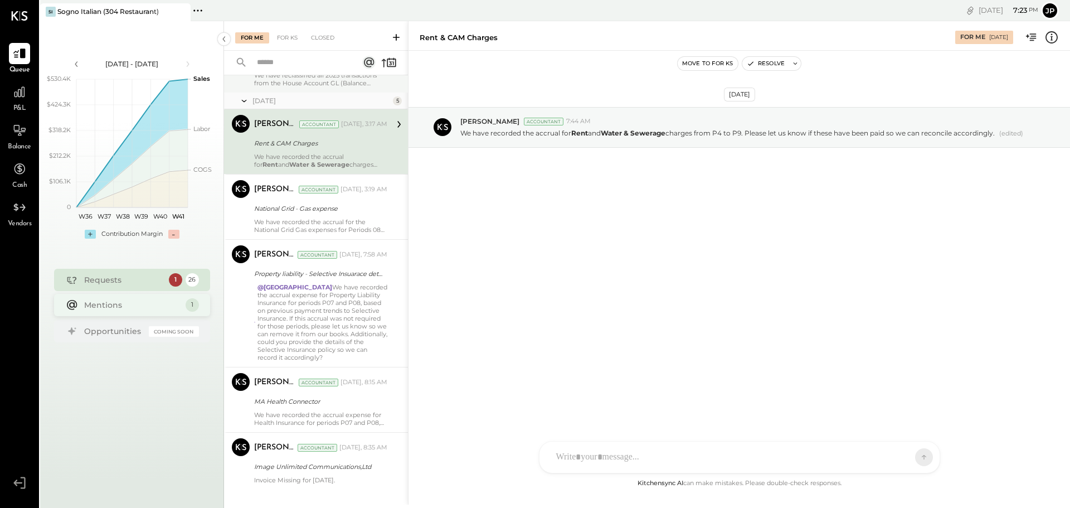
click at [124, 301] on div "Mentions" at bounding box center [132, 304] width 96 height 11
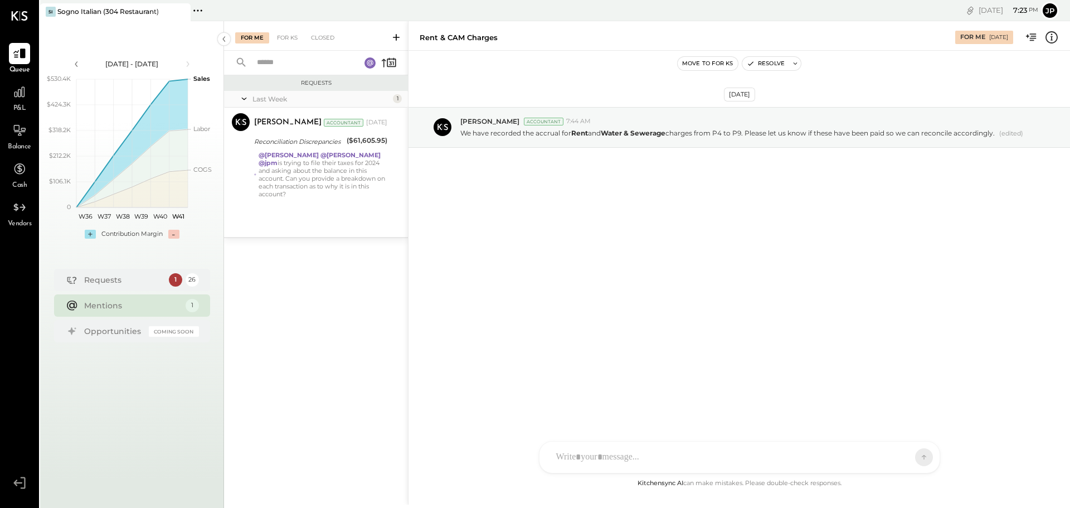
click at [193, 9] on icon at bounding box center [198, 10] width 14 height 14
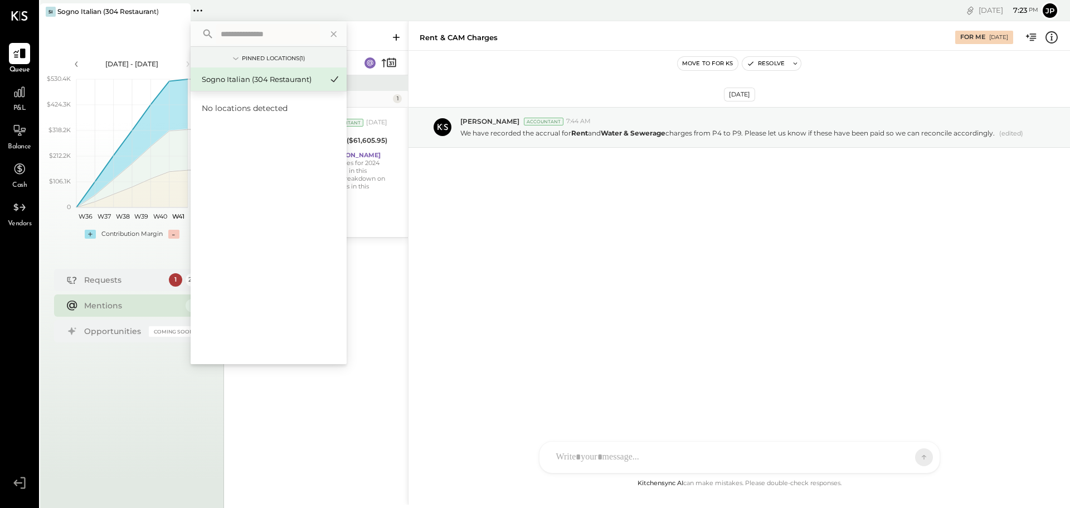
click at [197, 9] on icon at bounding box center [198, 10] width 14 height 14
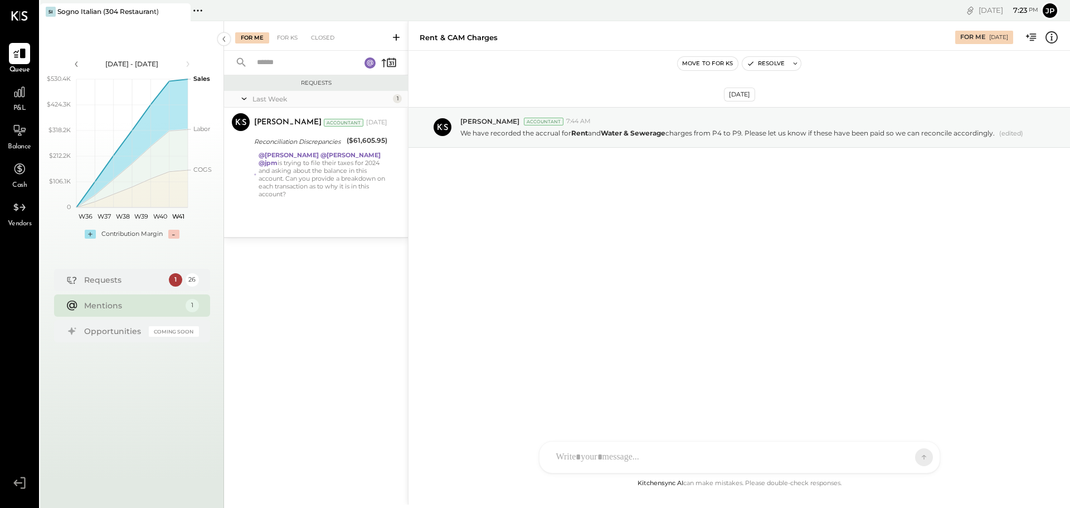
click at [862, 238] on div "Oct 8th, 2025 Yasin Shabhai Accountant 7:44 AM We have recorded the accrual for…" at bounding box center [738, 264] width 661 height 426
click at [228, 37] on icon at bounding box center [224, 39] width 12 height 20
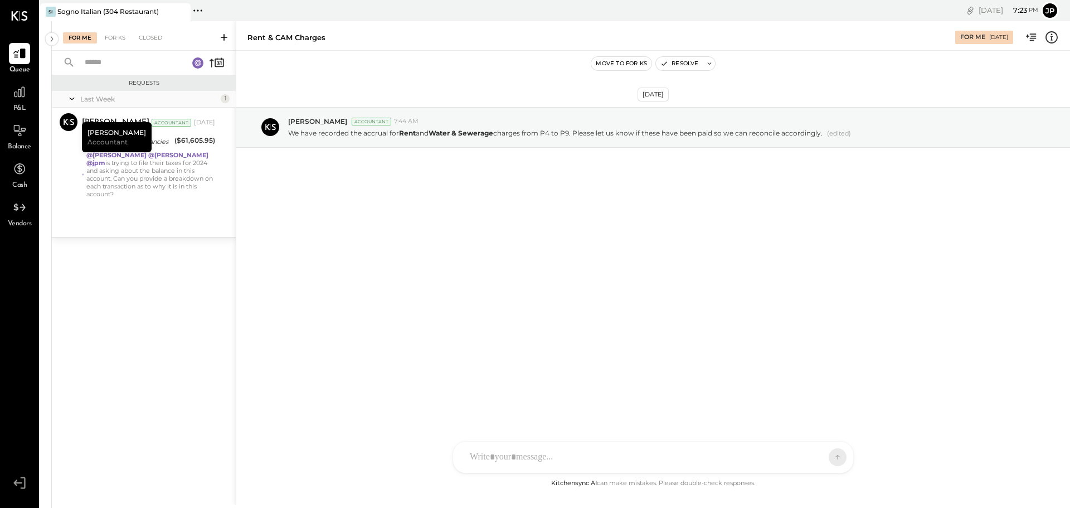
click at [113, 64] on input "text" at bounding box center [129, 62] width 103 height 18
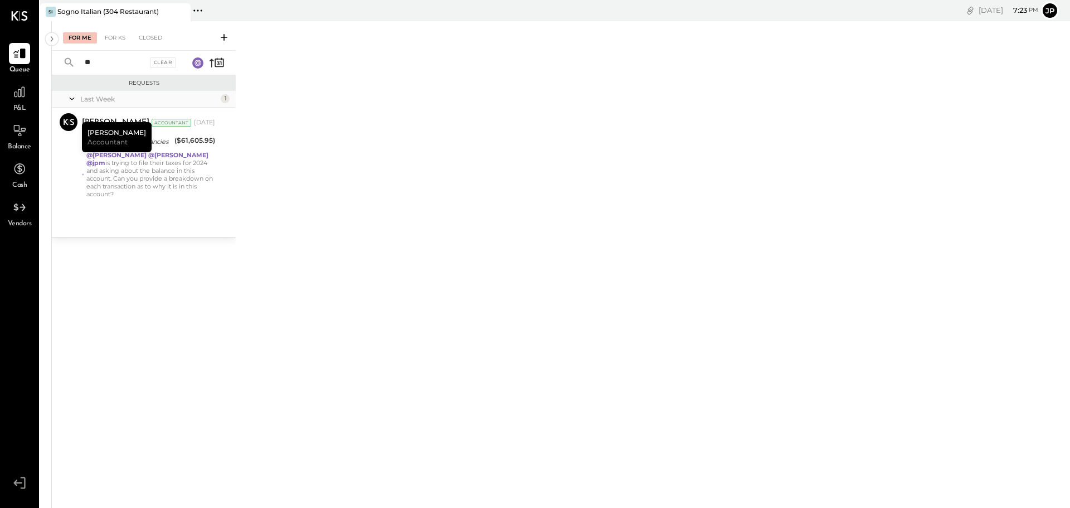
type input "*"
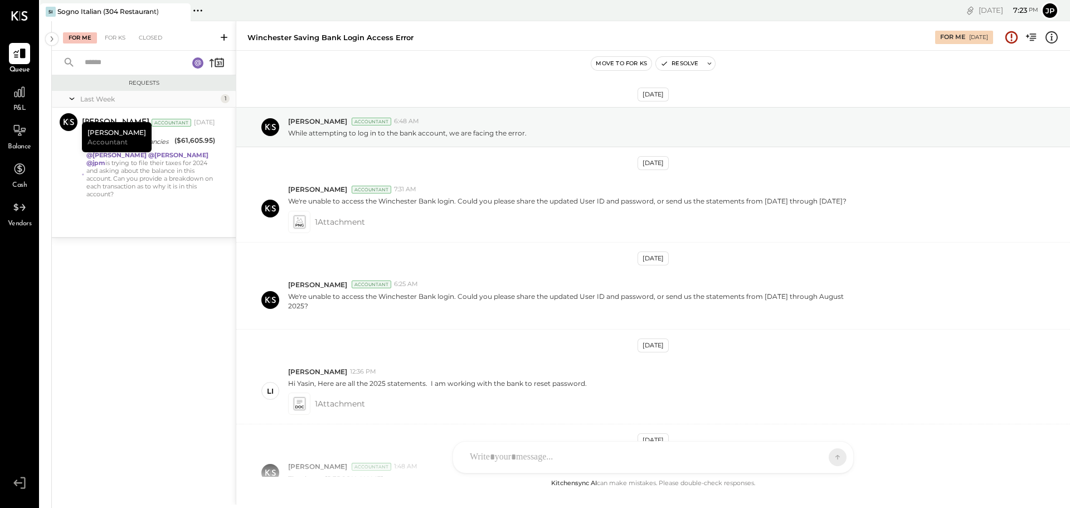
scroll to position [187, 0]
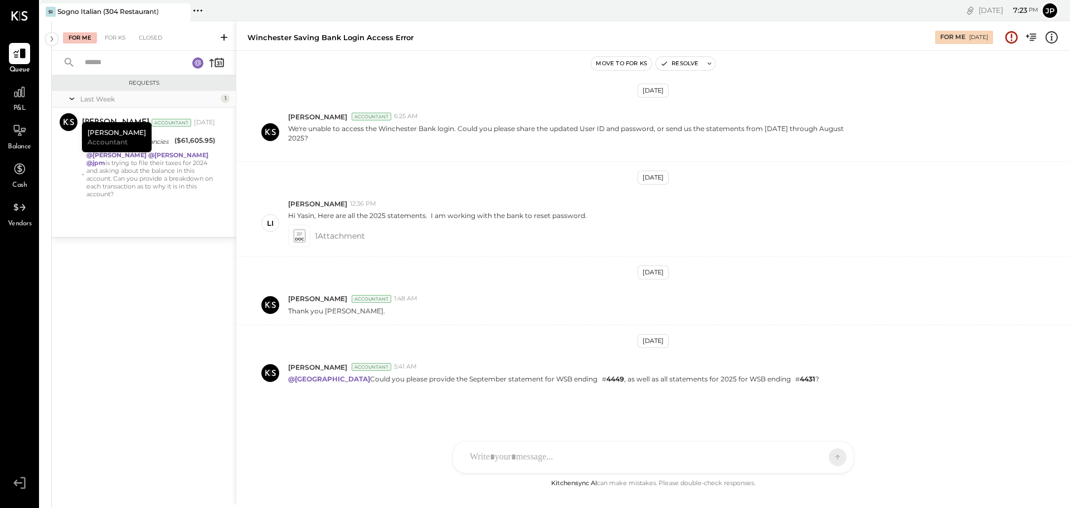
click at [154, 87] on div "Requests" at bounding box center [144, 83] width 184 height 16
click at [120, 35] on div "For KS" at bounding box center [115, 37] width 32 height 11
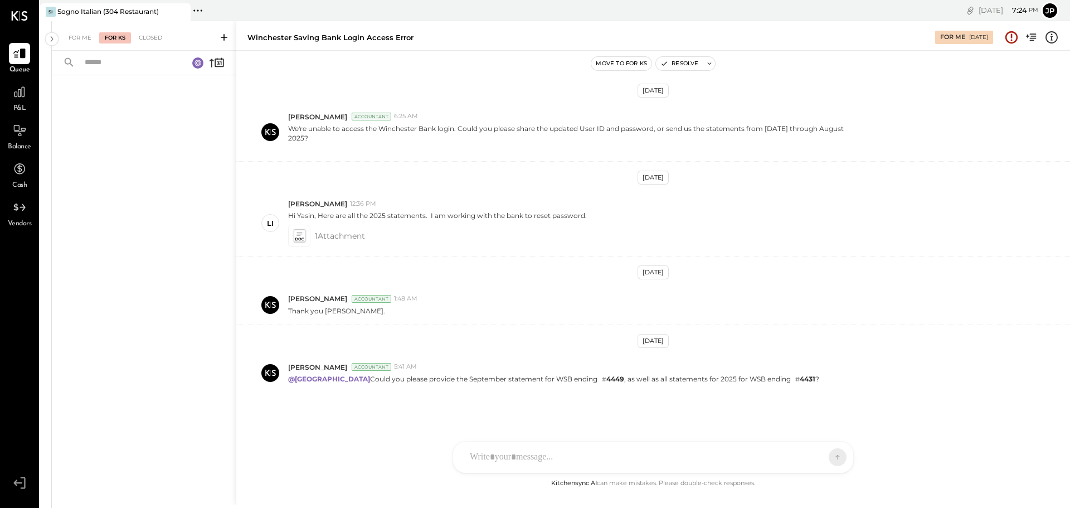
click at [102, 67] on input "text" at bounding box center [129, 62] width 103 height 18
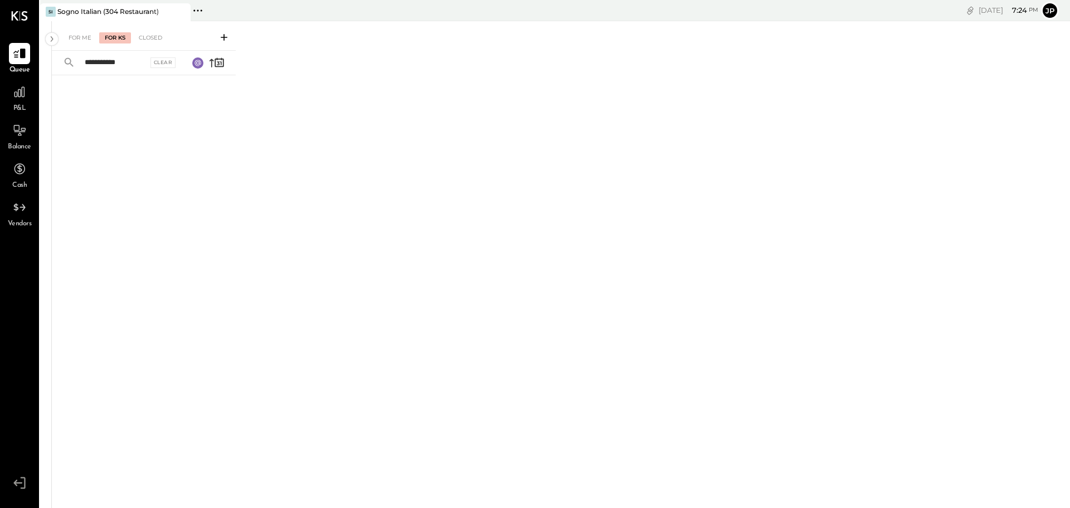
type input "**********"
click at [201, 64] on rect at bounding box center [197, 62] width 11 height 11
click at [152, 62] on div "Clear" at bounding box center [161, 62] width 26 height 11
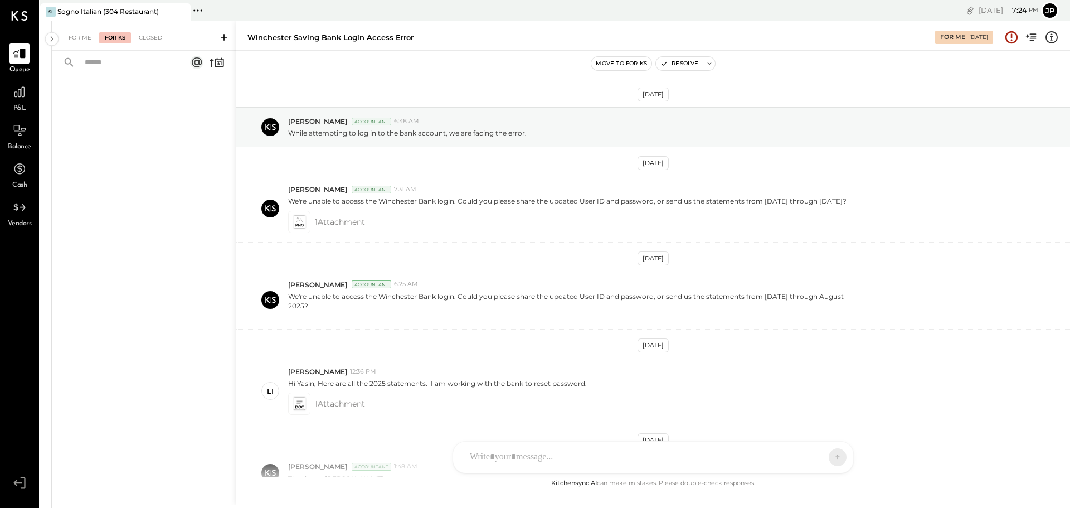
scroll to position [187, 0]
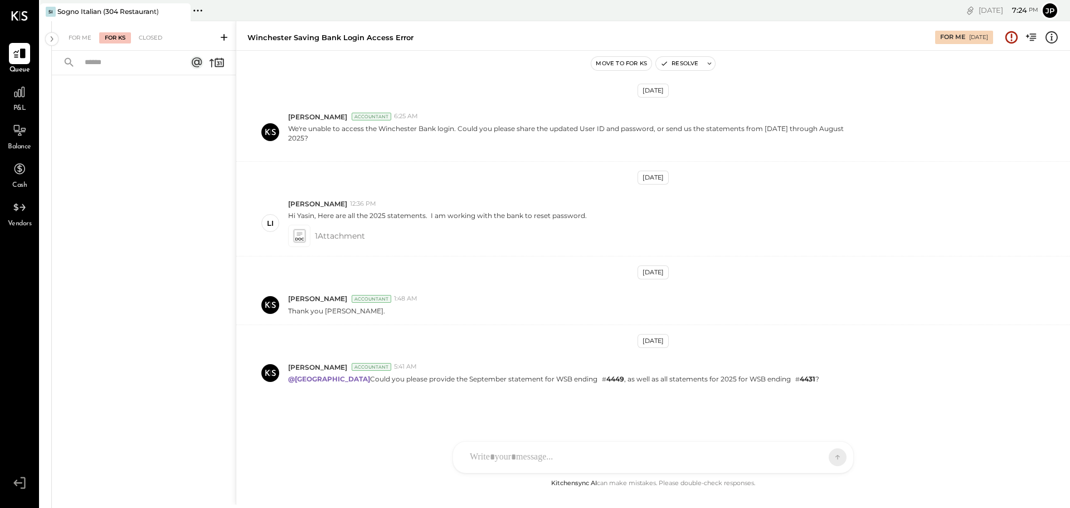
click at [198, 62] on rect at bounding box center [196, 62] width 13 height 13
click at [198, 62] on rect at bounding box center [197, 62] width 11 height 11
click at [198, 62] on rect at bounding box center [196, 62] width 13 height 13
click at [155, 62] on input "text" at bounding box center [129, 62] width 103 height 18
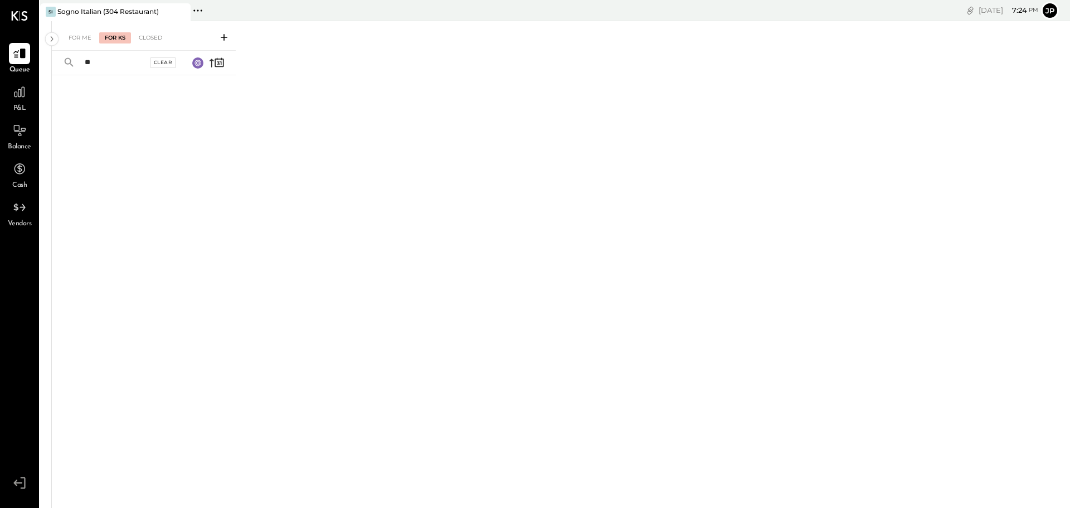
type input "*"
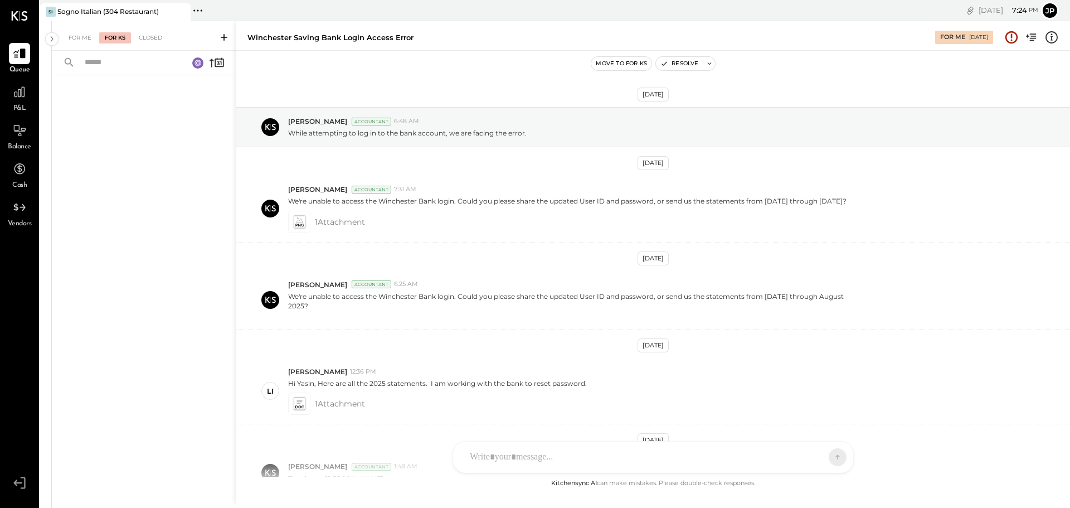
scroll to position [187, 0]
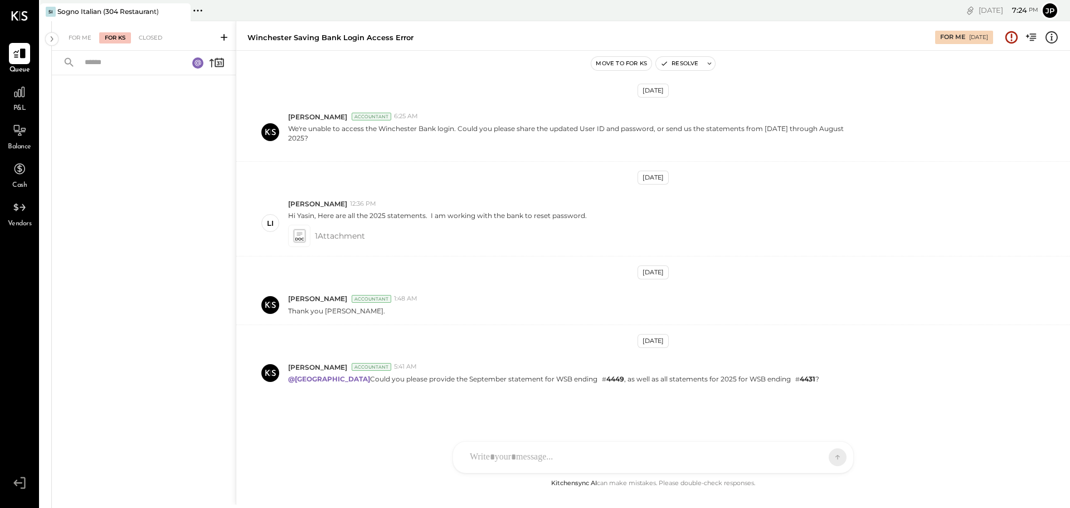
click at [220, 38] on icon at bounding box center [223, 37] width 11 height 11
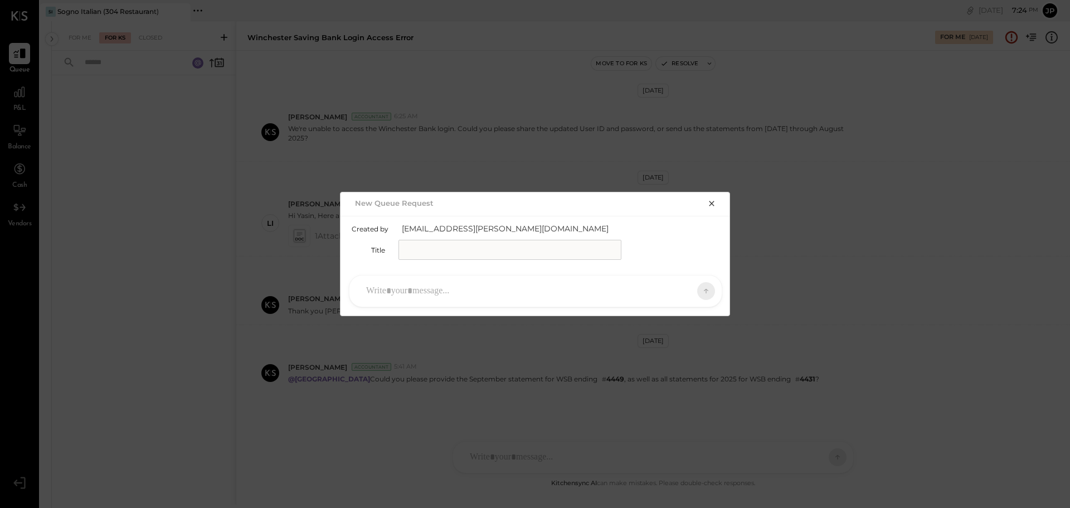
click at [423, 251] on input "text" at bounding box center [509, 250] width 223 height 20
type input "**********"
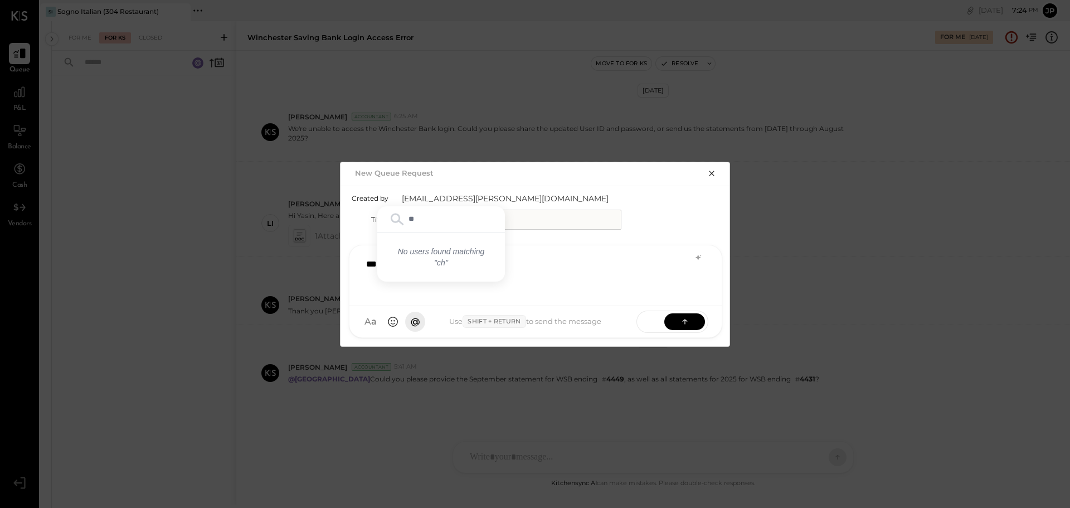
type input "*"
click at [435, 271] on span "[PERSON_NAME]" at bounding box center [456, 270] width 87 height 11
click at [714, 170] on icon "button" at bounding box center [711, 173] width 9 height 9
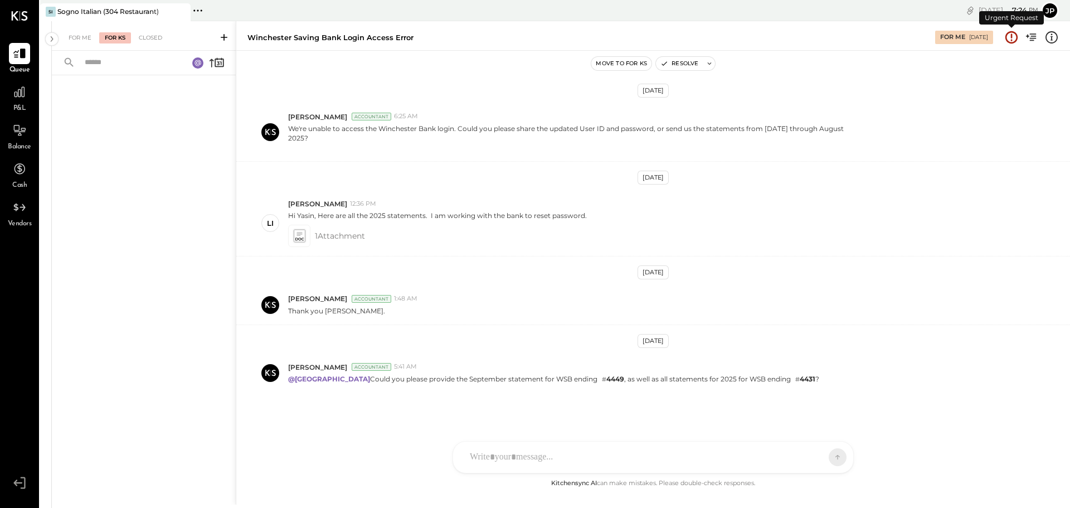
click at [1013, 37] on icon at bounding box center [1011, 37] width 14 height 14
click at [1013, 39] on icon at bounding box center [1011, 37] width 14 height 14
click at [16, 90] on icon at bounding box center [19, 92] width 14 height 14
